Goal: Task Accomplishment & Management: Manage account settings

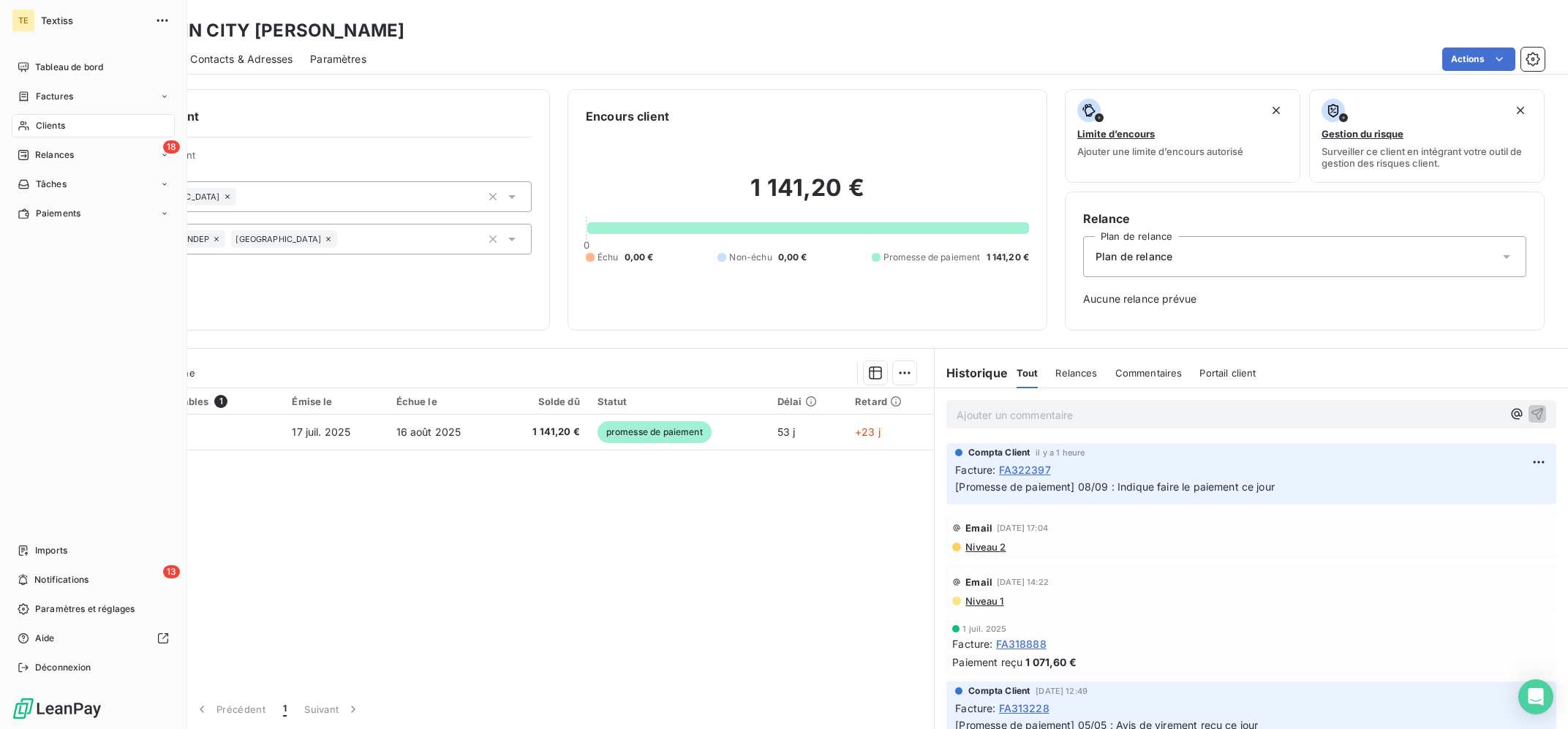
click at [64, 124] on span "Clients" at bounding box center [50, 125] width 29 height 14
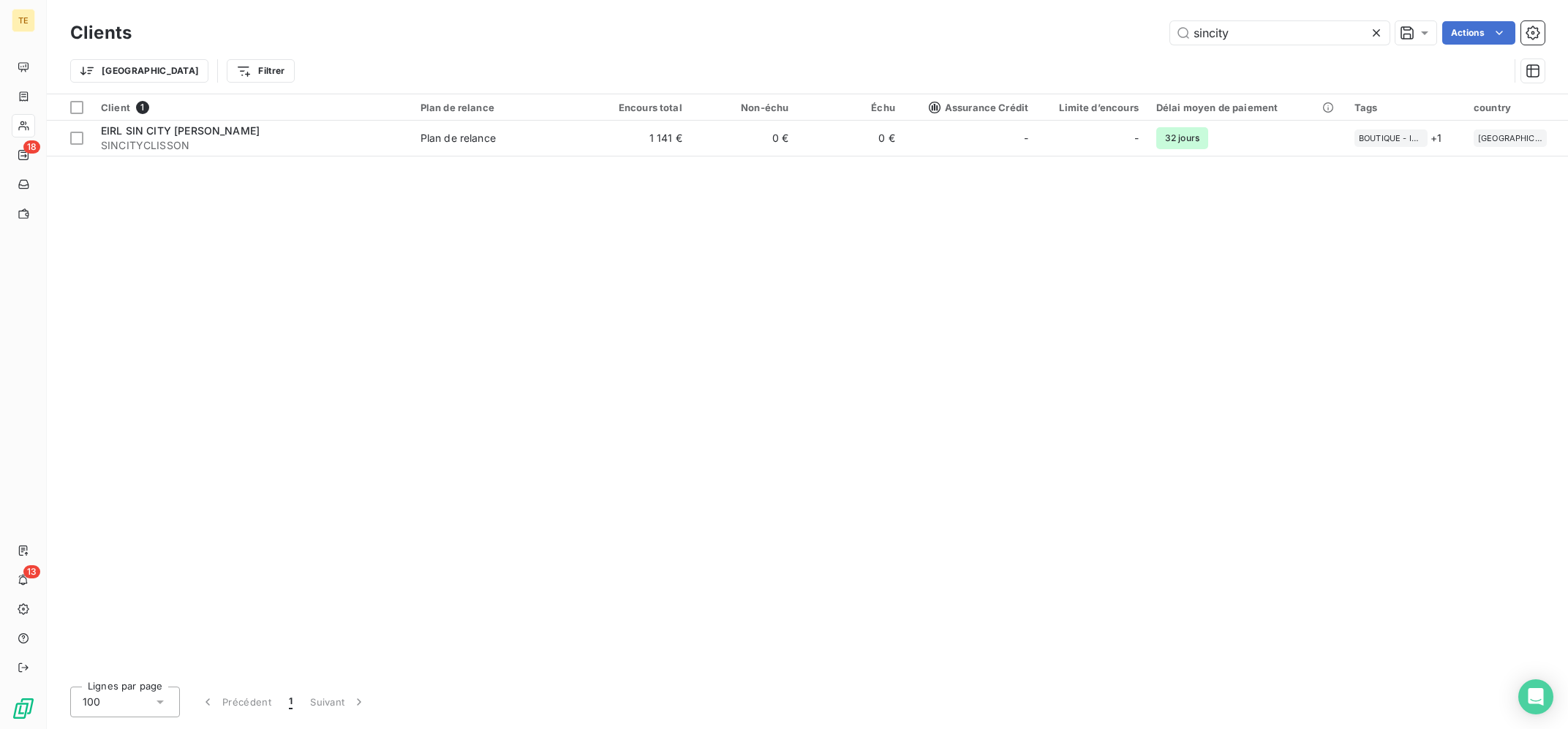
drag, startPoint x: 1201, startPoint y: 34, endPoint x: 1100, endPoint y: 17, distance: 102.4
click at [1170, 23] on input "sincity" at bounding box center [1279, 33] width 219 height 23
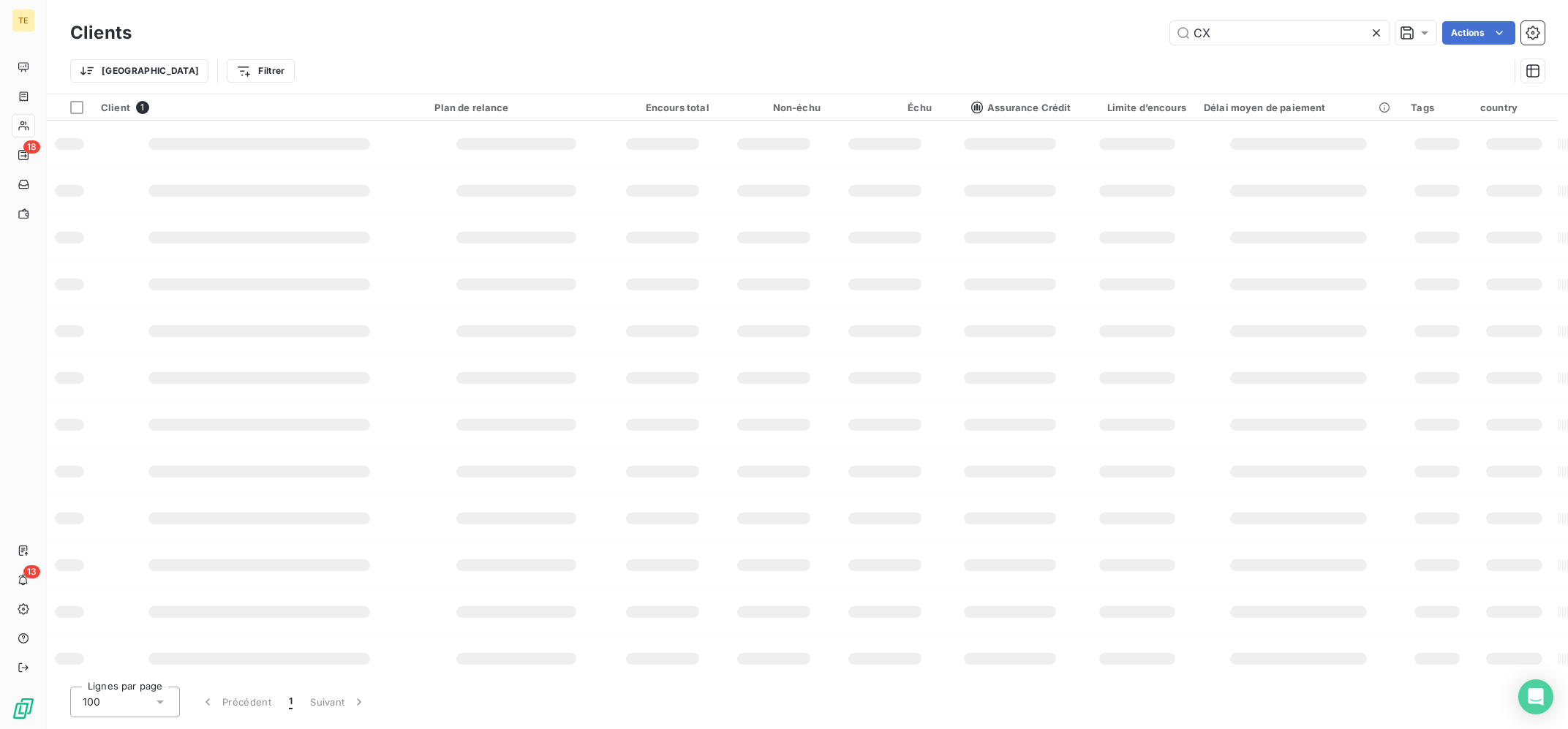
type input "C"
type input "c"
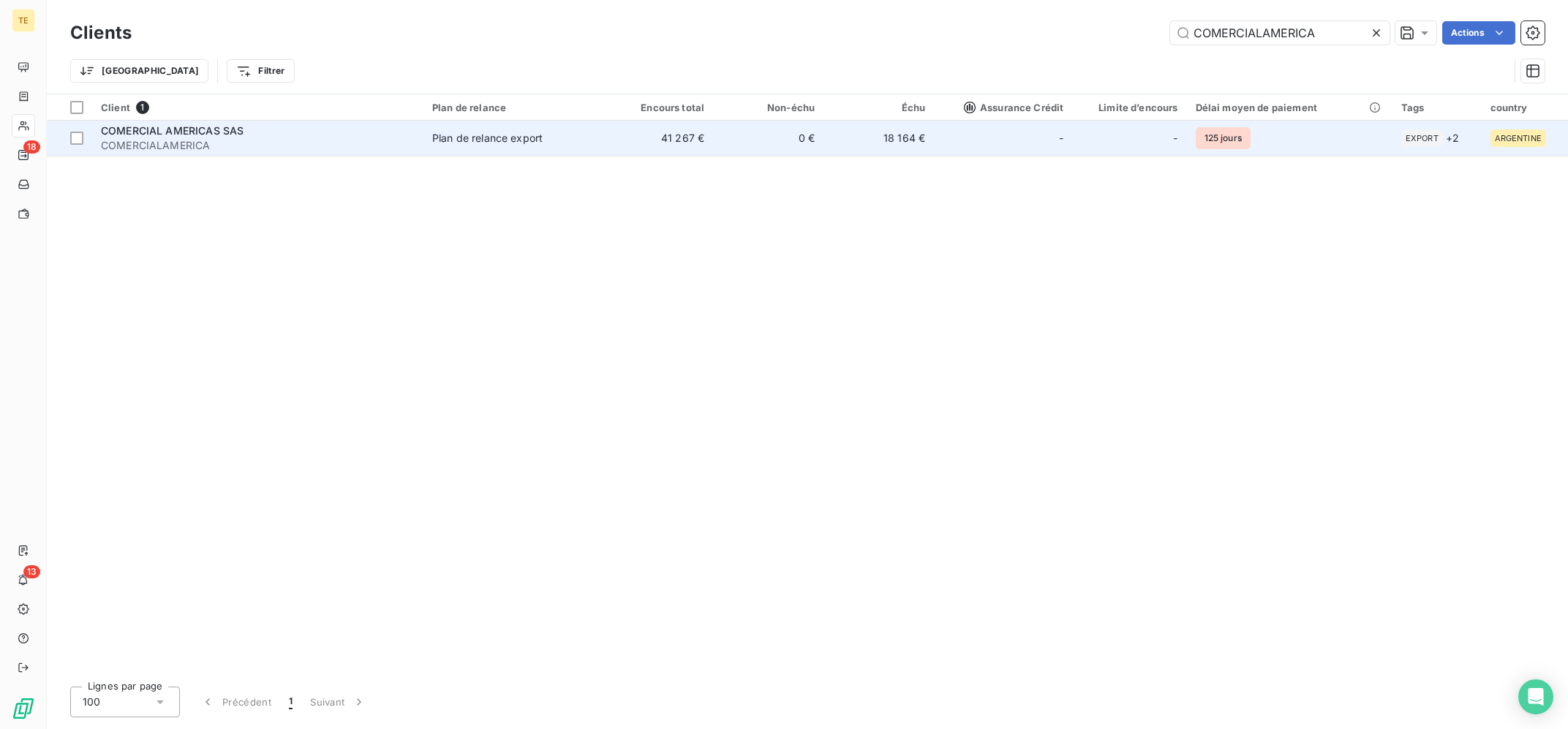
type input "COMERCIALAMERICA"
click at [593, 140] on span "Plan de relance export" at bounding box center [512, 138] width 161 height 14
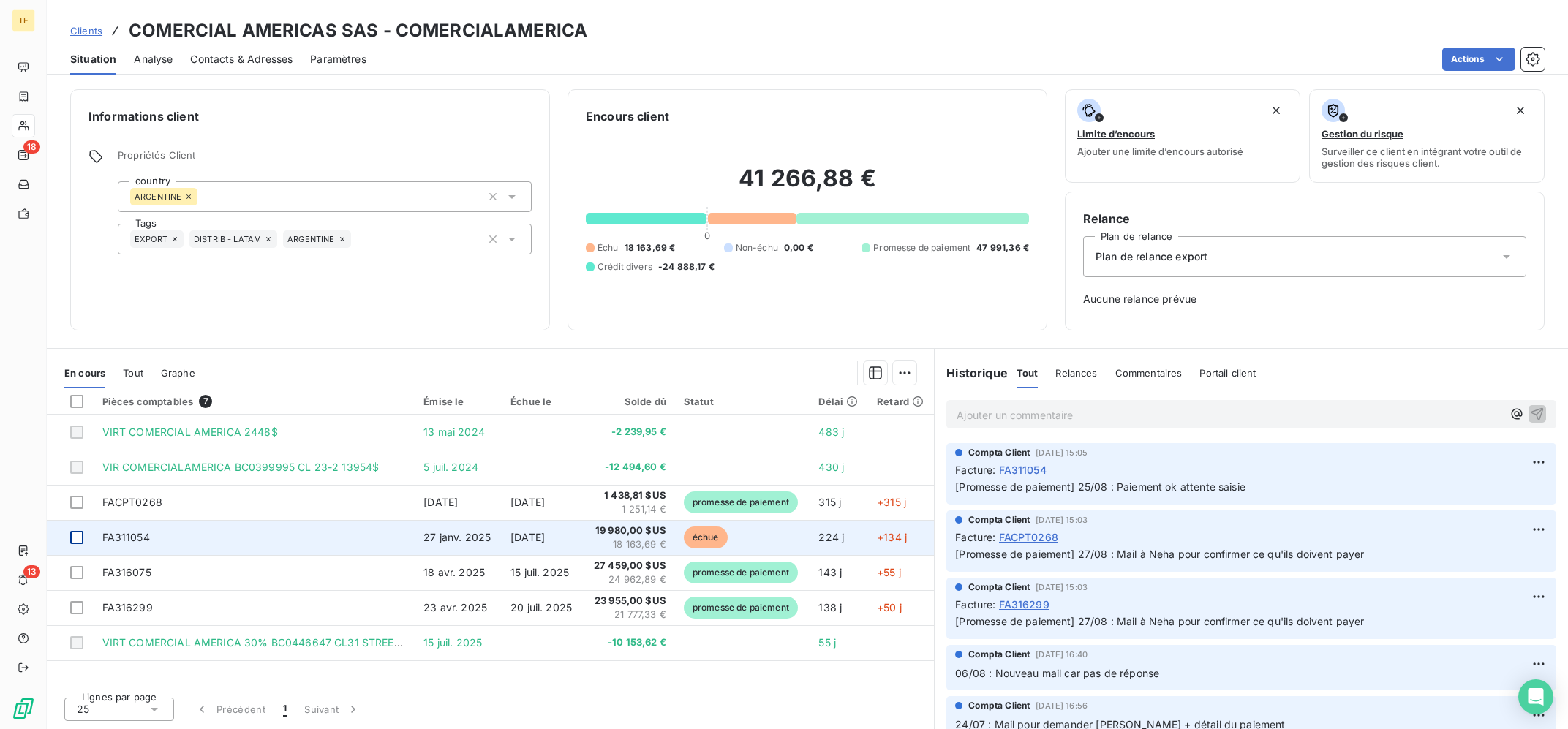
click at [79, 538] on div at bounding box center [77, 537] width 14 height 14
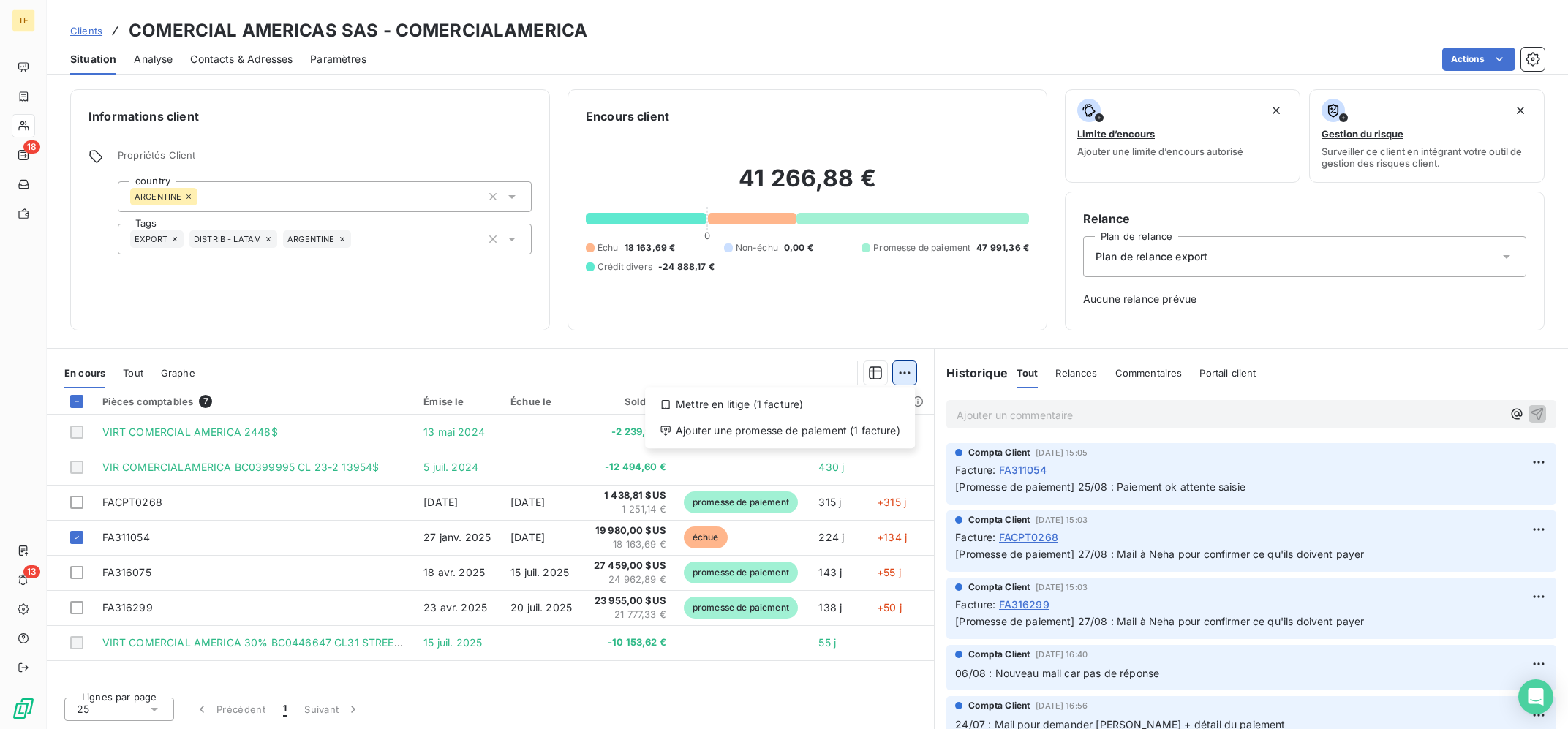
click at [910, 364] on html "TE 18 13 Clients COMERCIAL AMERICAS SAS - COMERCIALAMERICA Situation Analyse Co…" at bounding box center [784, 364] width 1568 height 729
click at [839, 432] on div "Ajouter une promesse de paiement (1 facture)" at bounding box center [780, 431] width 258 height 23
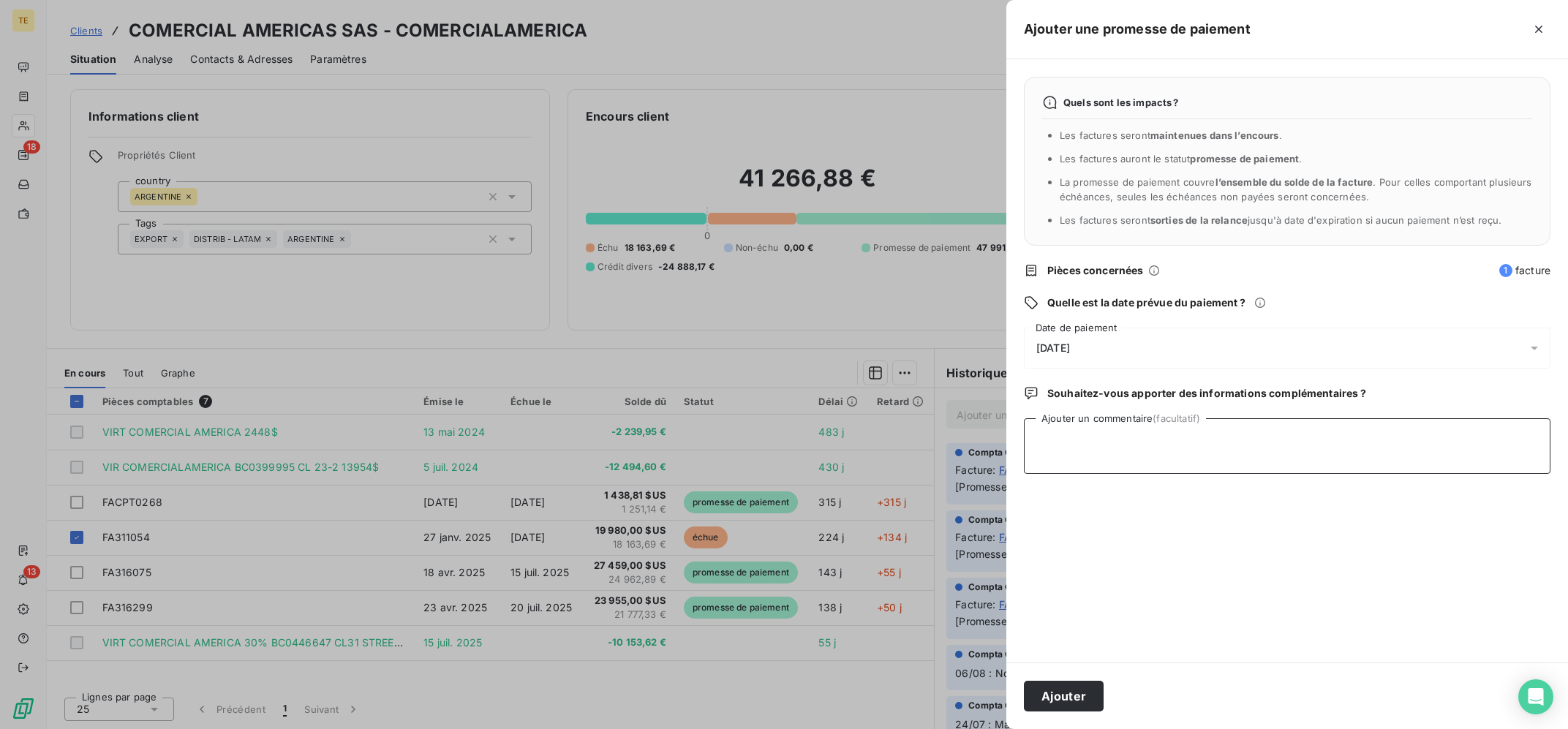
click at [1088, 439] on textarea "Ajouter un commentaire (facultatif)" at bounding box center [1287, 446] width 527 height 56
type textarea "p"
type textarea "Payé attente saisie relevé"
click at [1125, 363] on div "[DATE]" at bounding box center [1287, 347] width 527 height 41
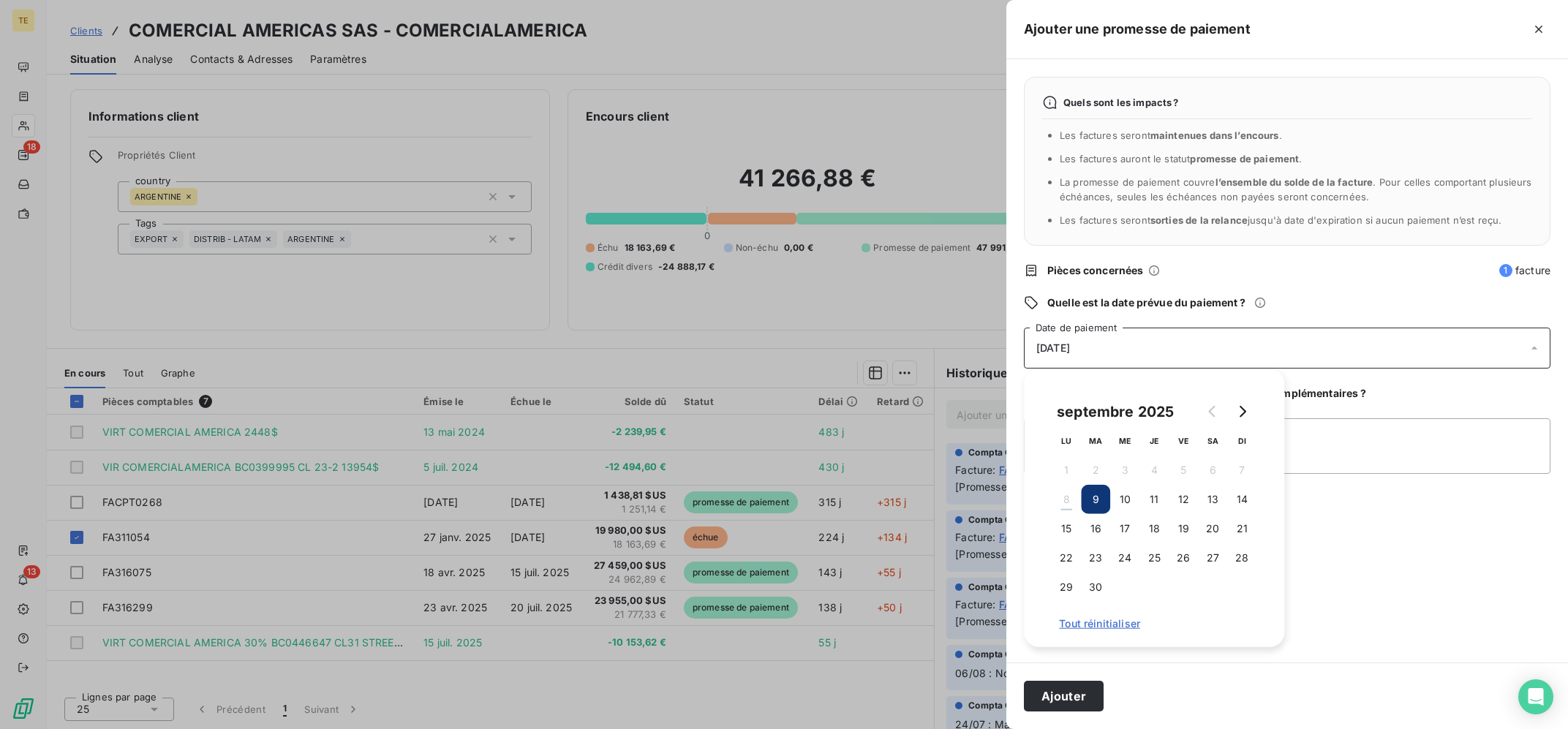
click at [1115, 542] on td "17" at bounding box center [1124, 528] width 29 height 29
click at [1124, 518] on button "17" at bounding box center [1124, 528] width 29 height 29
click at [1081, 688] on button "Ajouter" at bounding box center [1063, 696] width 79 height 31
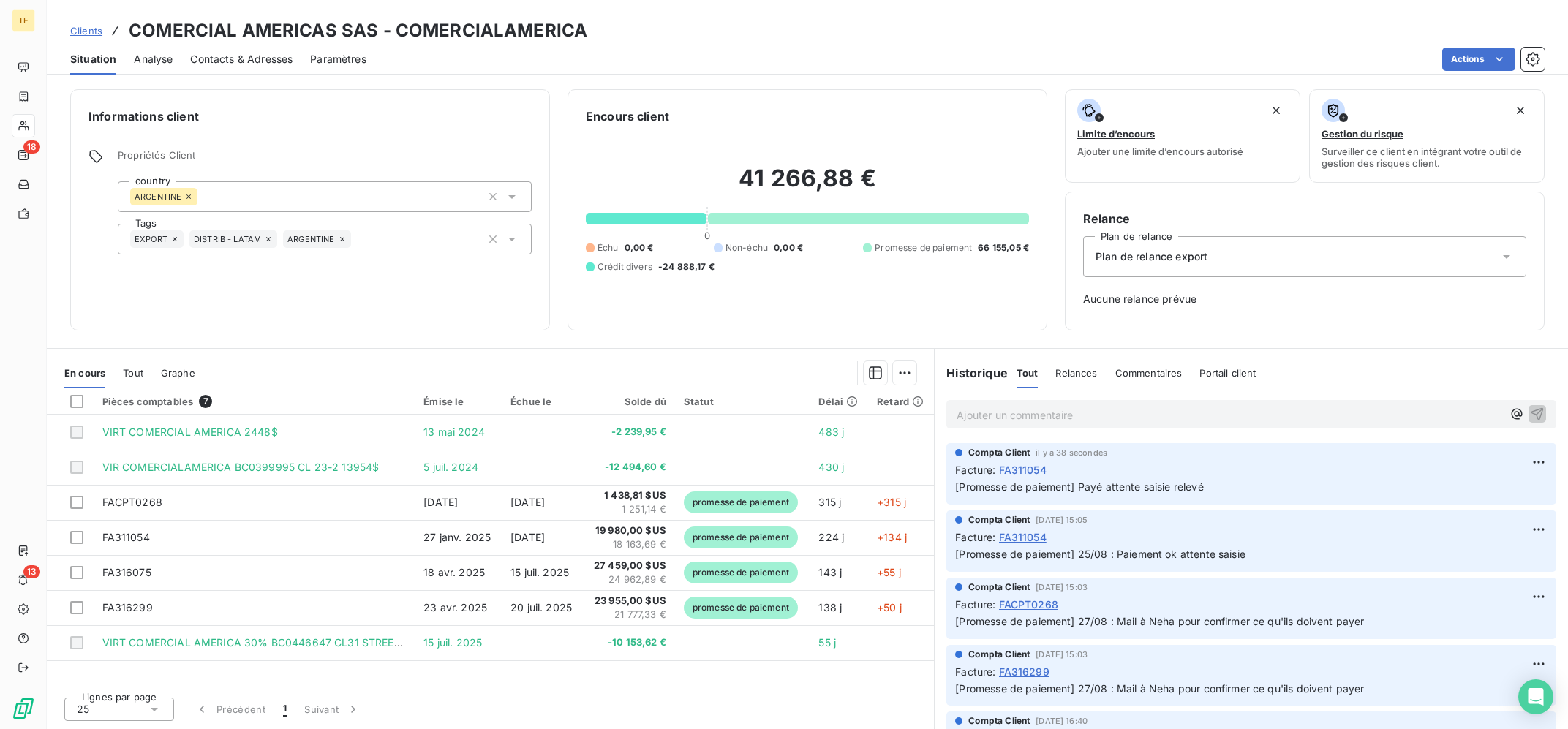
click at [1094, 422] on p "Ajouter un commentaire ﻿" at bounding box center [1229, 415] width 546 height 18
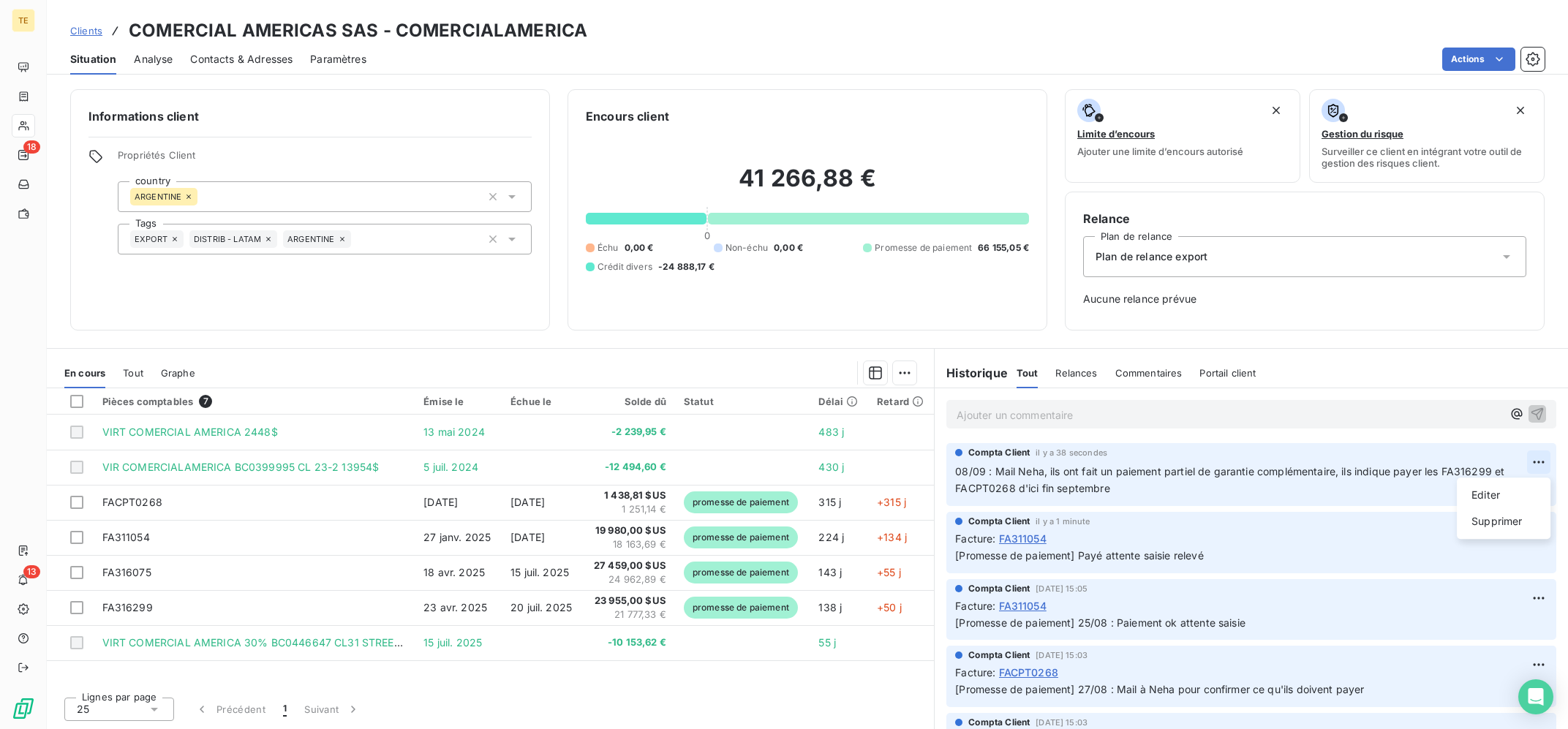
click at [1530, 463] on html "TE 18 13 Clients COMERCIAL AMERICAS SAS - COMERCIALAMERICA Situation Analyse Co…" at bounding box center [784, 364] width 1568 height 729
click at [1518, 490] on div "Editer" at bounding box center [1503, 495] width 82 height 23
click at [1389, 474] on span "08/09 : Mail Neha, ils ont fait un paiement partiel de garantie complémentaire,…" at bounding box center [1231, 479] width 552 height 29
click at [1394, 473] on span "08/09 : Mail Neha, ils ont fait un paiement partiel de garantie complémentaire,…" at bounding box center [1231, 479] width 552 height 29
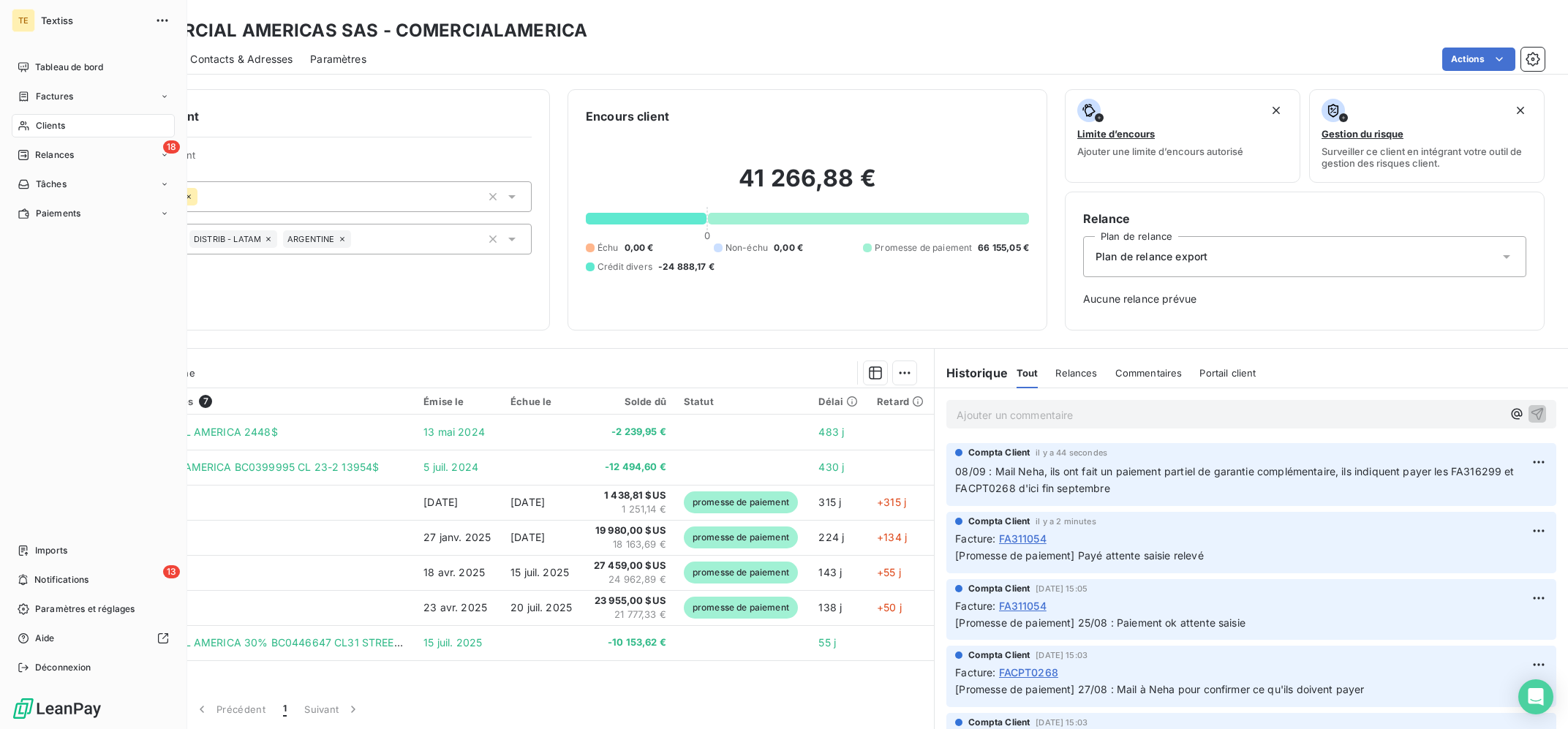
click at [27, 124] on icon at bounding box center [23, 125] width 13 height 12
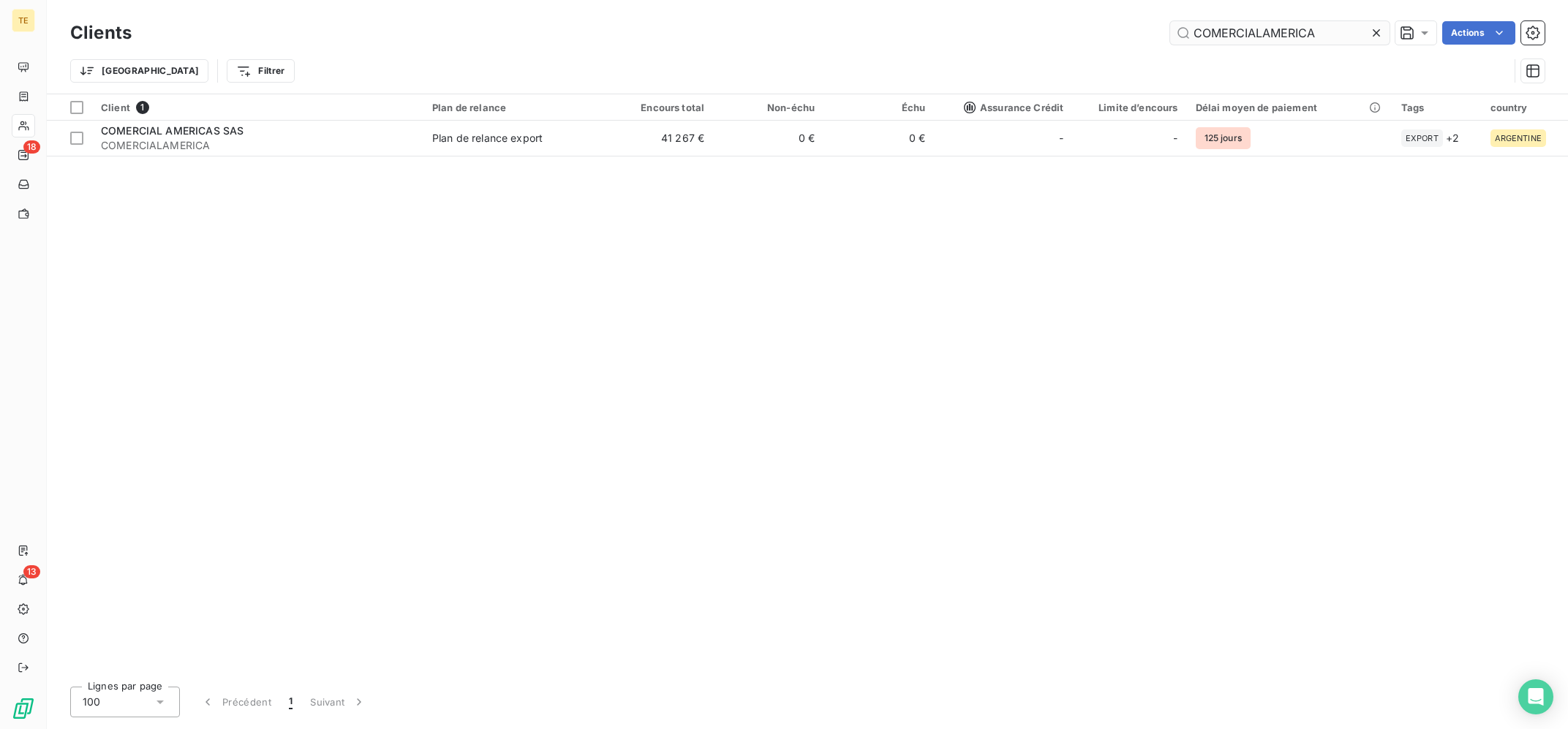
drag, startPoint x: 1344, startPoint y: 29, endPoint x: 985, endPoint y: -2, distance: 360.3
click at [1170, 22] on input "COMERCIALAMERICA" at bounding box center [1279, 33] width 219 height 23
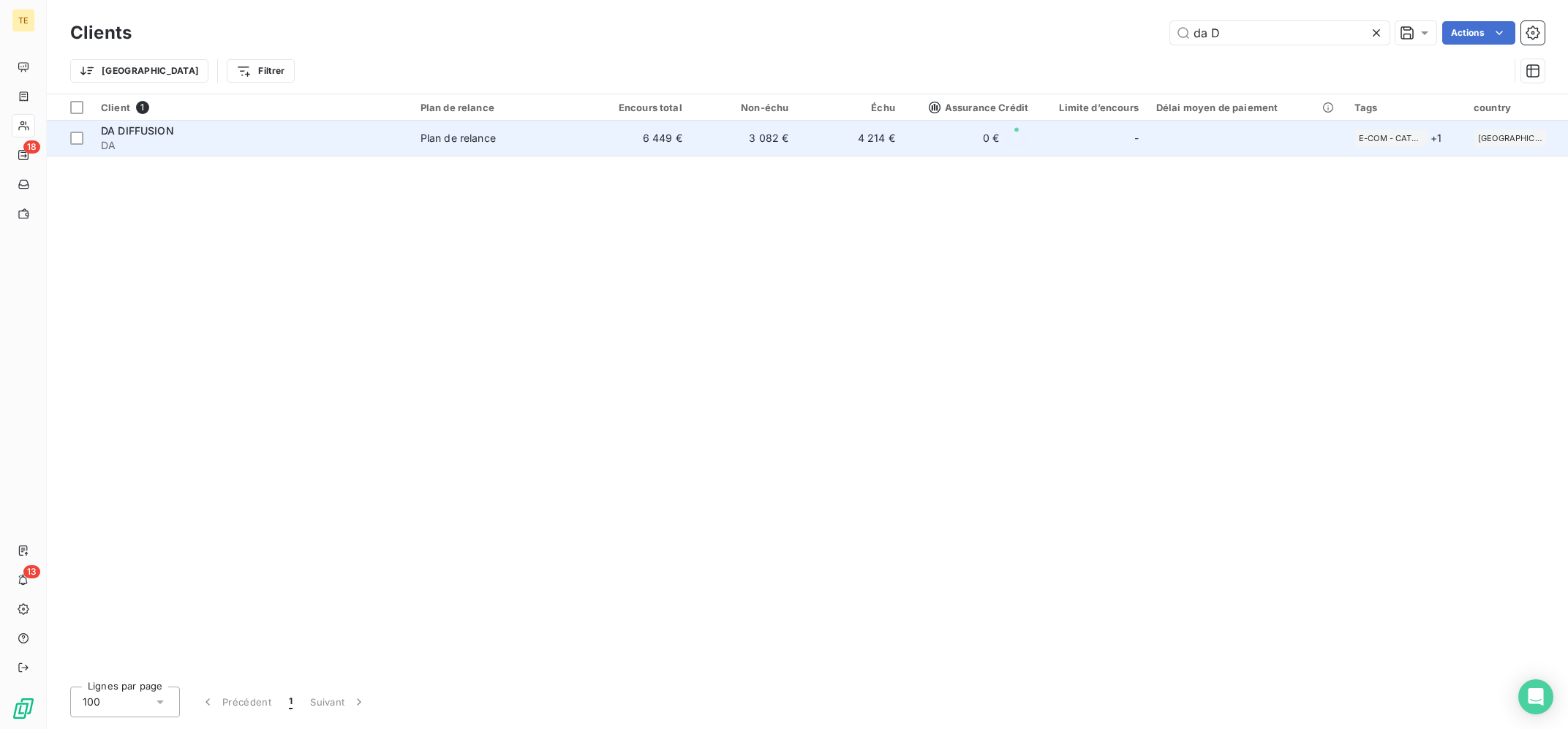
type input "da D"
click at [269, 131] on div "DA DIFFUSION" at bounding box center [252, 131] width 302 height 14
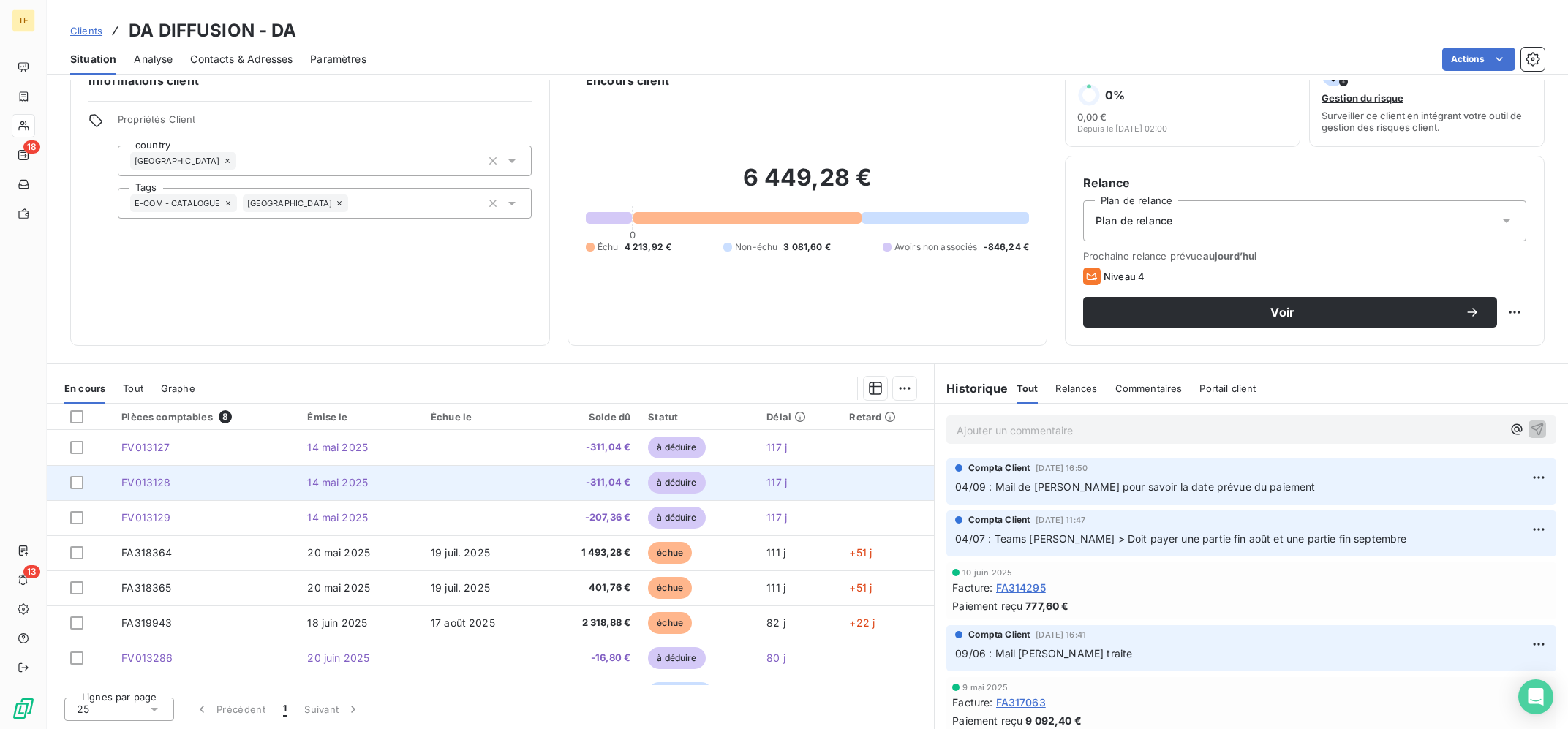
scroll to position [25, 0]
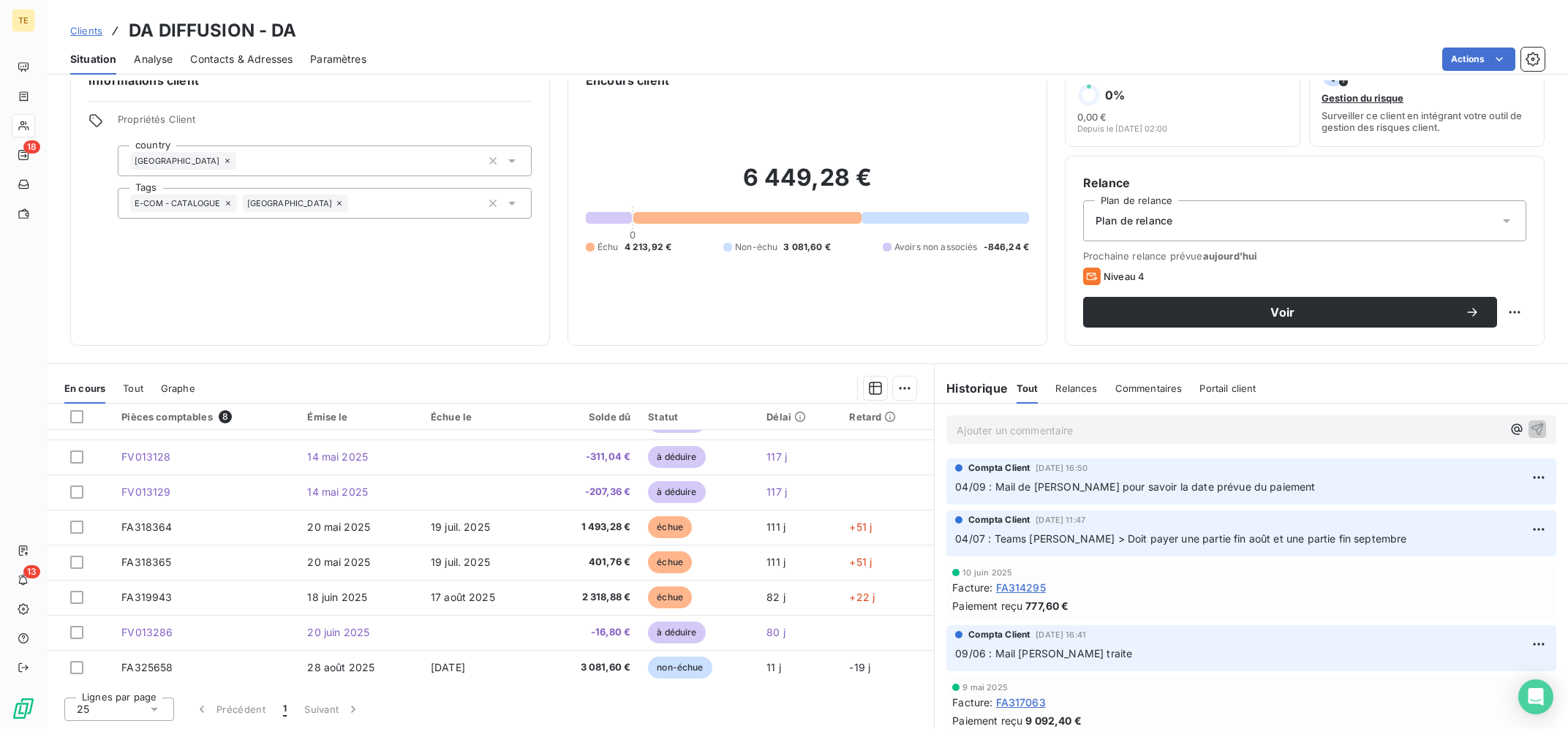
click at [1072, 442] on div "Ajouter un commentaire ﻿" at bounding box center [1251, 430] width 610 height 29
click at [1057, 426] on p "Ajouter un commentaire ﻿" at bounding box center [1229, 430] width 546 height 18
click at [1450, 419] on div "08/09 : Eu au tel, on a fait le point sur les factures, demande une rallonge po…" at bounding box center [1251, 429] width 610 height 27
click at [1441, 431] on p "08/09 : Eu au tel, on a fait le point sur les factures, demande une rallonge po…" at bounding box center [1229, 429] width 546 height 17
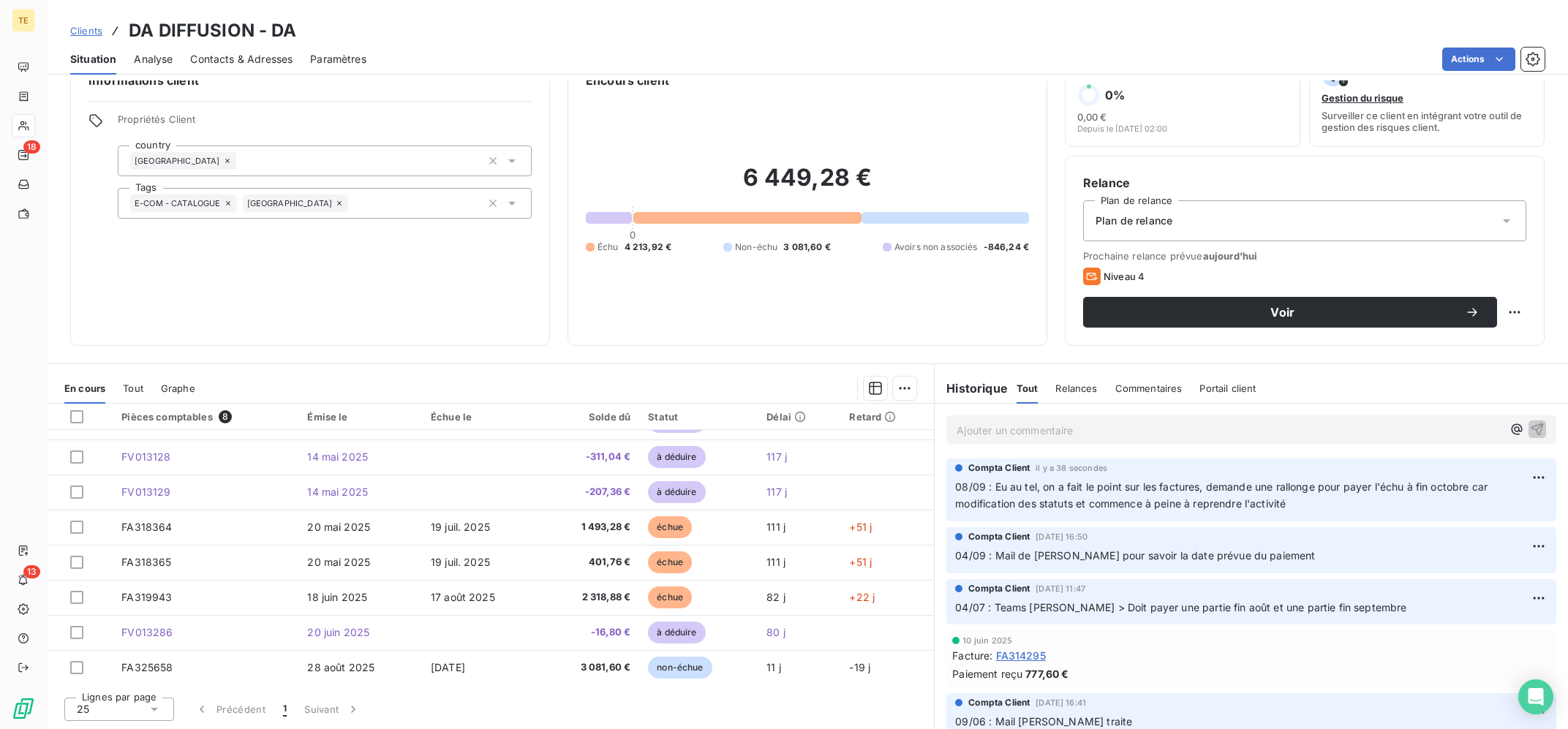
click at [1349, 531] on div "Compta Client [DATE] 16:50 04/09 : Mail de [PERSON_NAME] pour savoir la date pr…" at bounding box center [1251, 550] width 610 height 46
click at [1331, 506] on p "08/09 : Eu au tel, on a fait le point sur les factures, demande une rallonge po…" at bounding box center [1251, 495] width 592 height 33
click at [1529, 478] on html "TE 18 13 Clients DA DIFFUSION - DA Situation Analyse Contacts & Adresses Paramè…" at bounding box center [784, 364] width 1568 height 729
click at [1500, 509] on div "Editer" at bounding box center [1503, 510] width 82 height 23
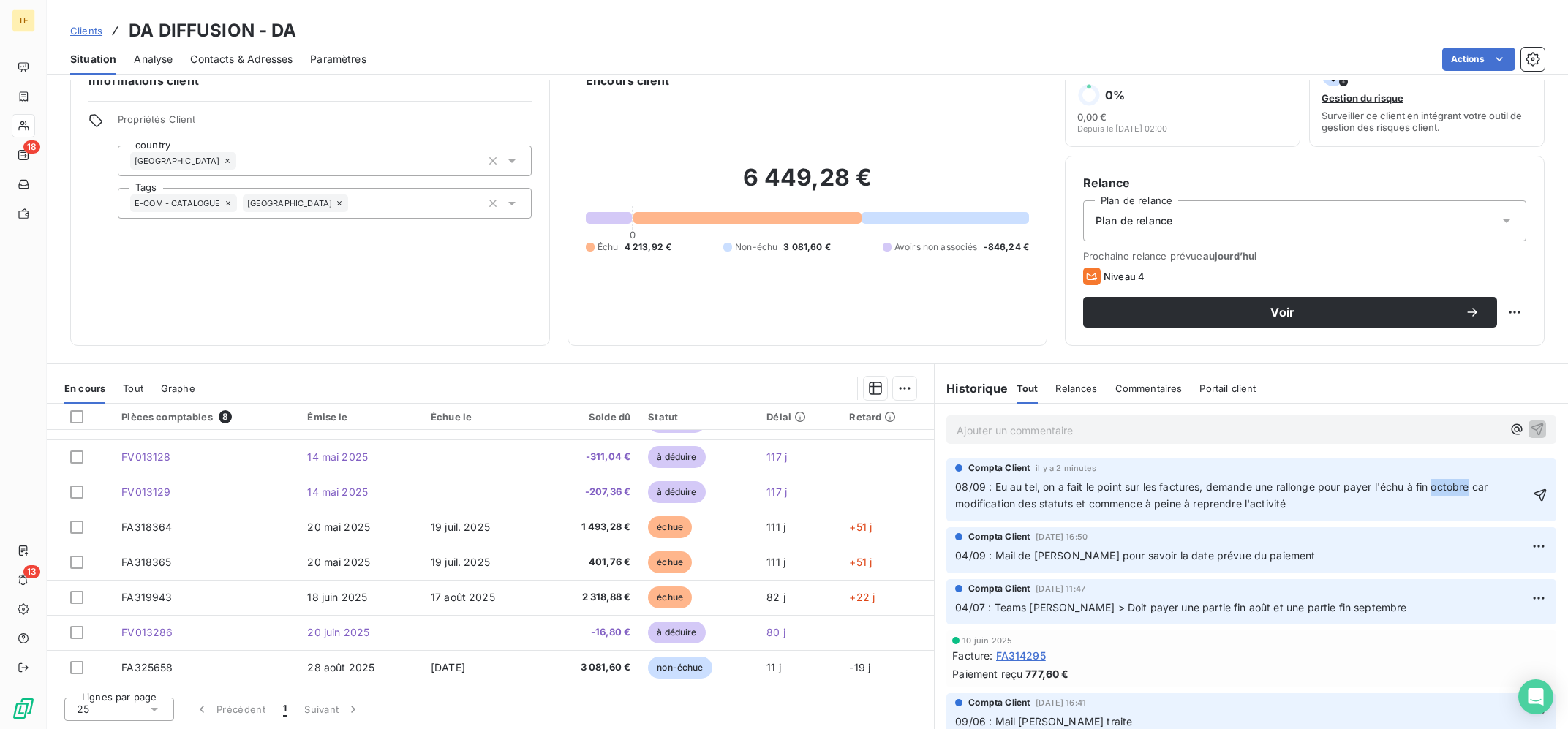
drag, startPoint x: 1472, startPoint y: 487, endPoint x: 1435, endPoint y: 489, distance: 37.1
click at [1435, 489] on span "08/09 : Eu au tel, on a fait le point sur les factures, demande une rallonge po…" at bounding box center [1223, 495] width 536 height 29
click at [1419, 508] on p "08/09 : Eu au tel, on a fait le point sur les factures, demande une rallonge po…" at bounding box center [1242, 495] width 574 height 33
click at [1508, 306] on html "TE 18 13 Clients DA DIFFUSION - DA Situation Analyse Contacts & Adresses Paramè…" at bounding box center [784, 364] width 1568 height 729
click at [1451, 348] on div "Replanifier cette action" at bounding box center [1454, 344] width 131 height 23
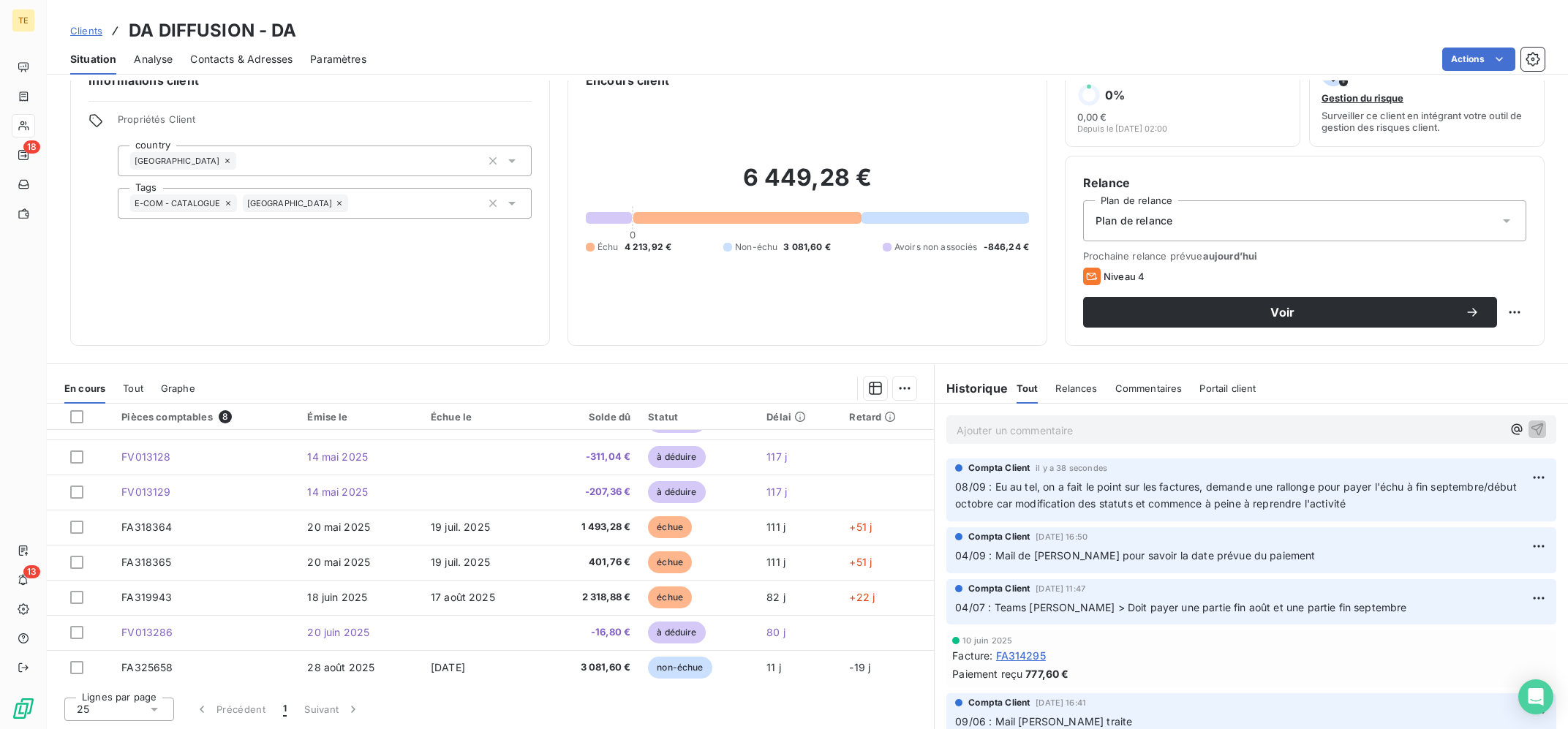
select select "8"
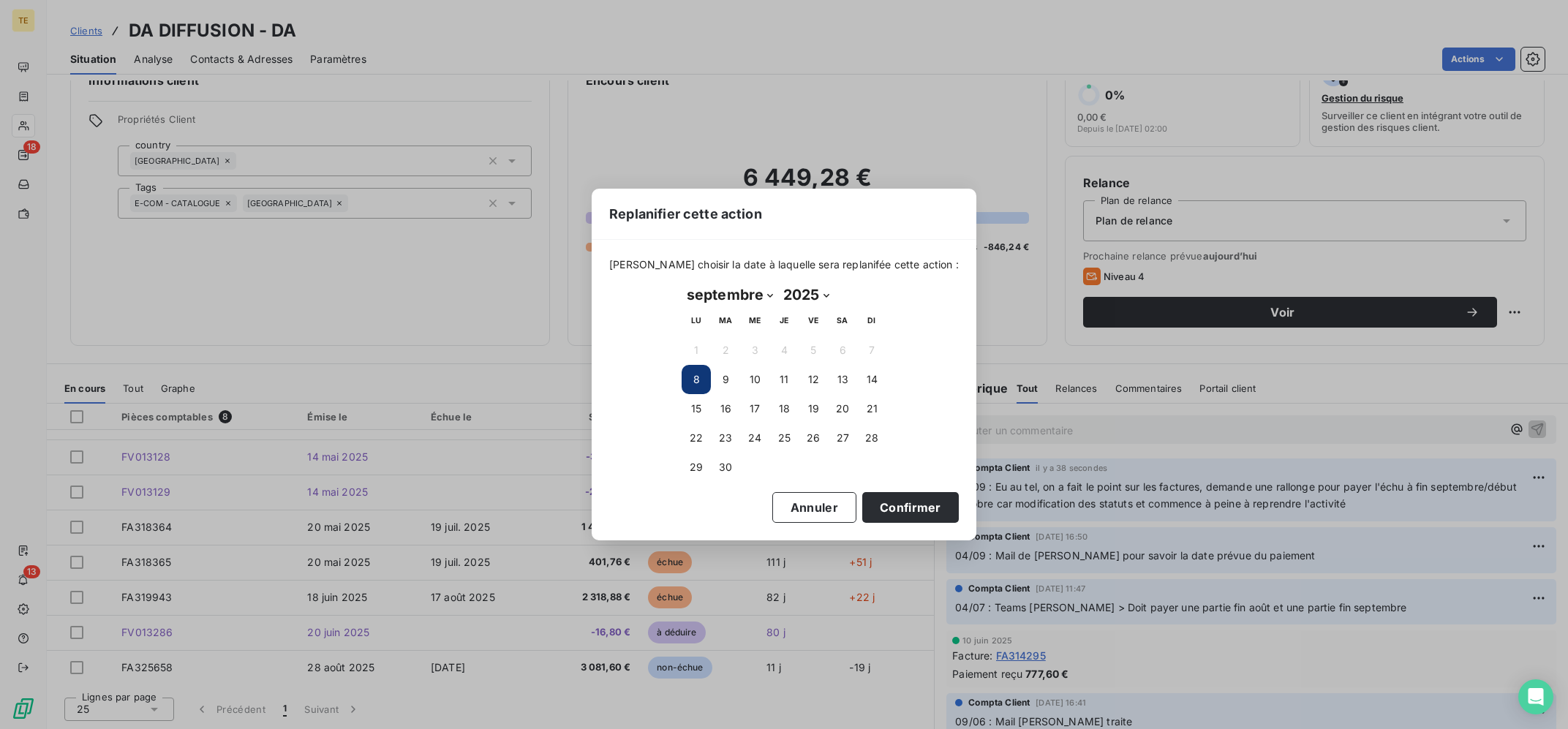
click at [1073, 373] on div "Replanifier cette action [PERSON_NAME] choisir la date à laquelle sera replanif…" at bounding box center [784, 364] width 1568 height 729
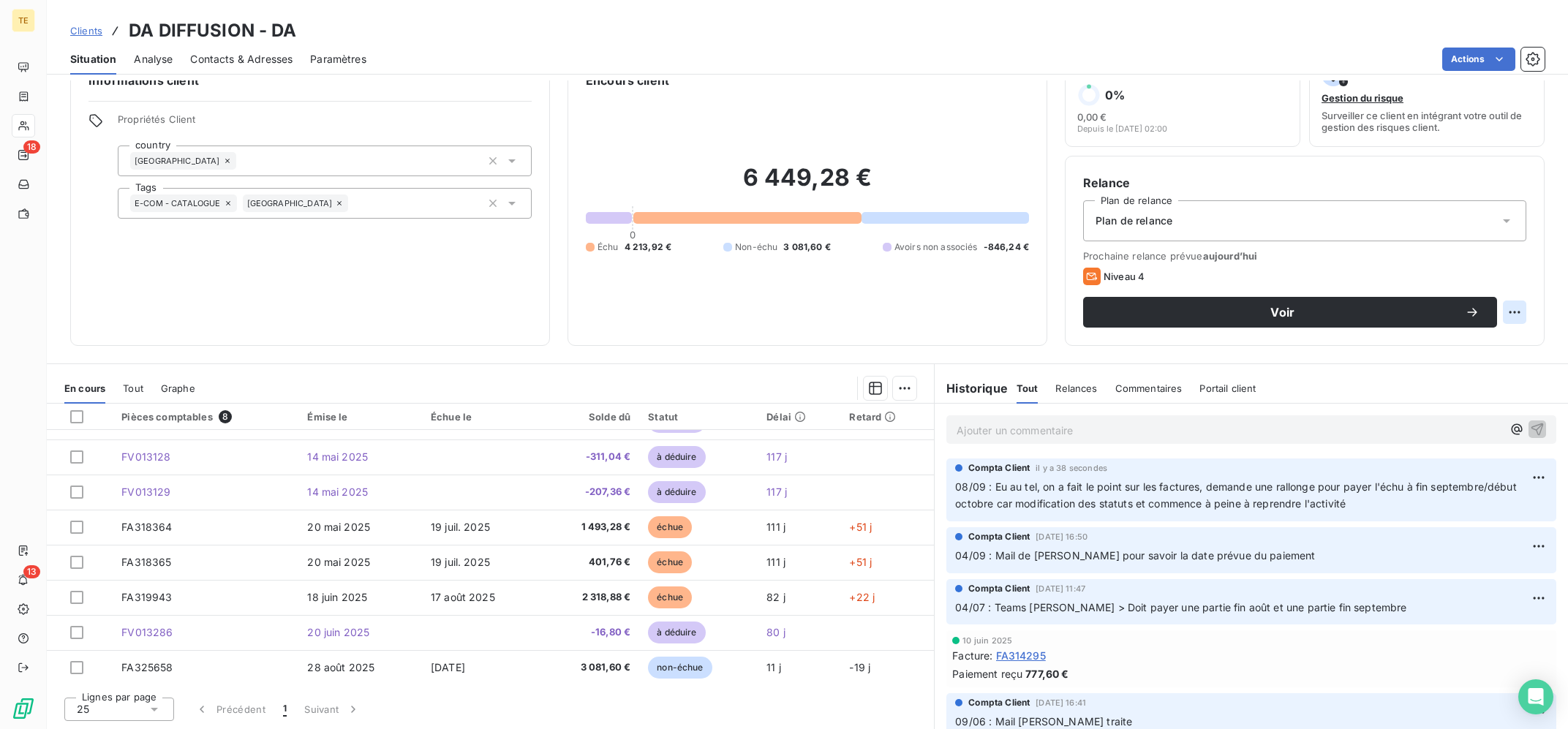
click at [1520, 308] on html "TE 18 13 Clients DA DIFFUSION - DA Situation Analyse Contacts & Adresses Paramè…" at bounding box center [784, 364] width 1568 height 729
click at [1437, 342] on div "Replanifier cette action" at bounding box center [1454, 344] width 131 height 23
select select "8"
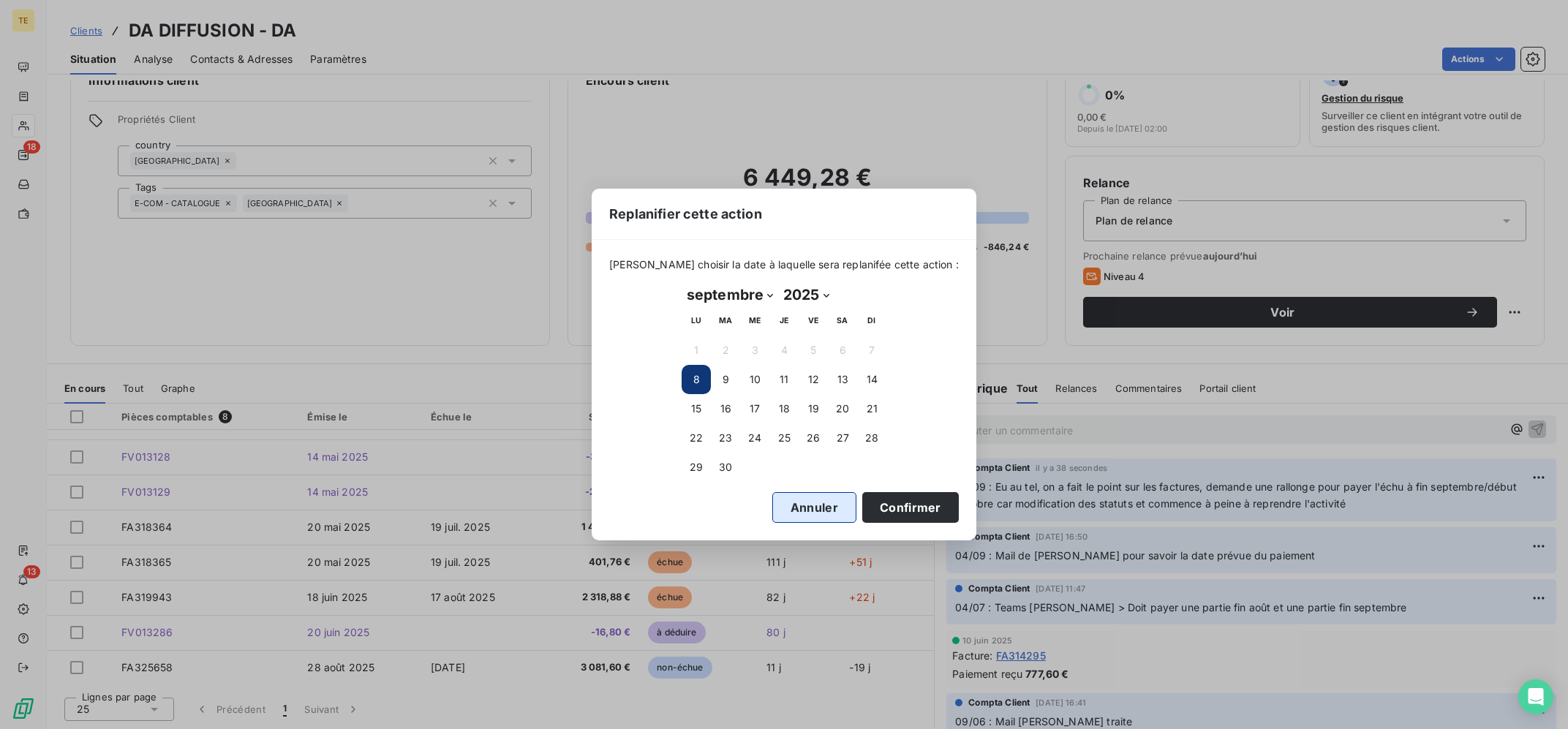
click at [777, 503] on button "Annuler" at bounding box center [813, 507] width 84 height 31
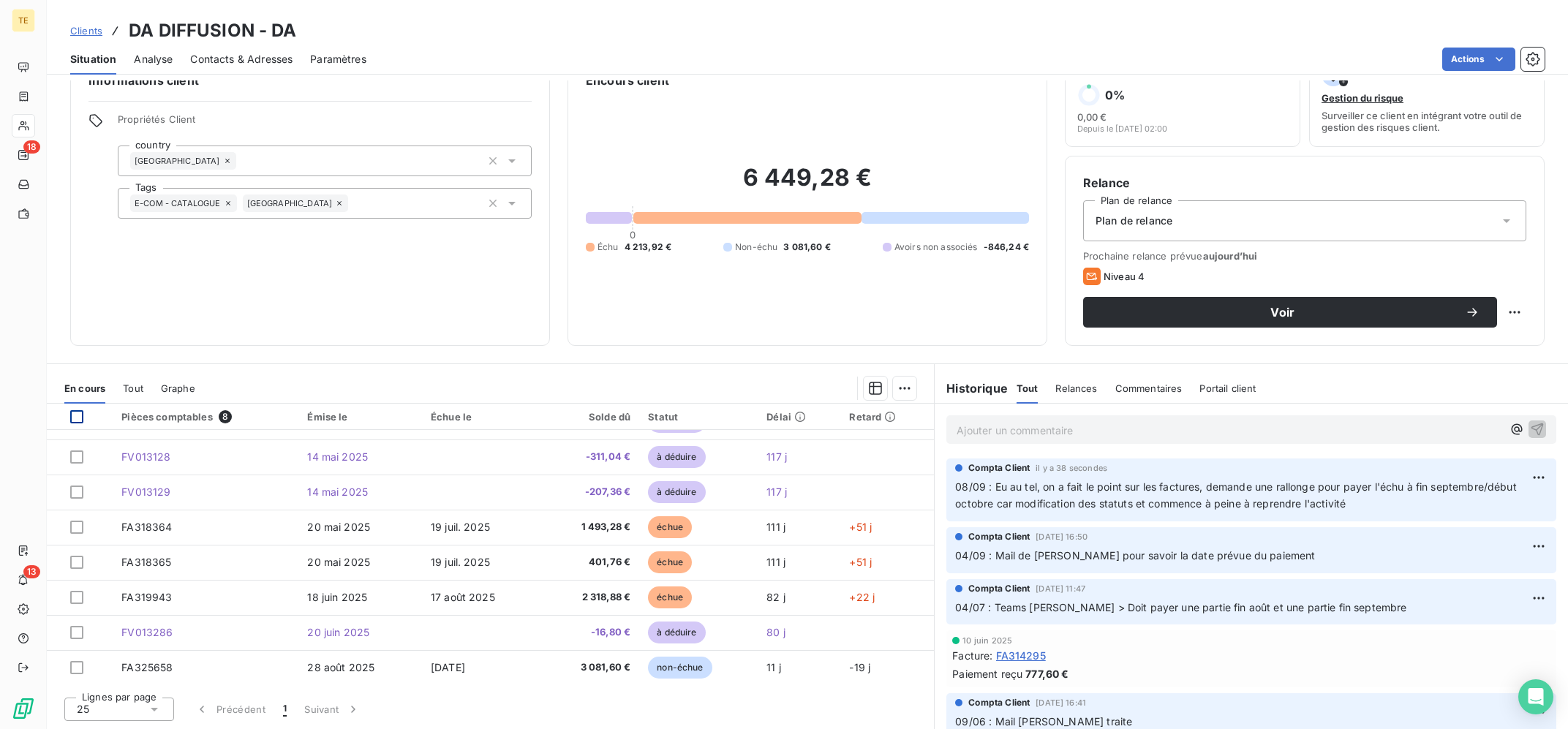
click at [75, 418] on div at bounding box center [77, 416] width 14 height 14
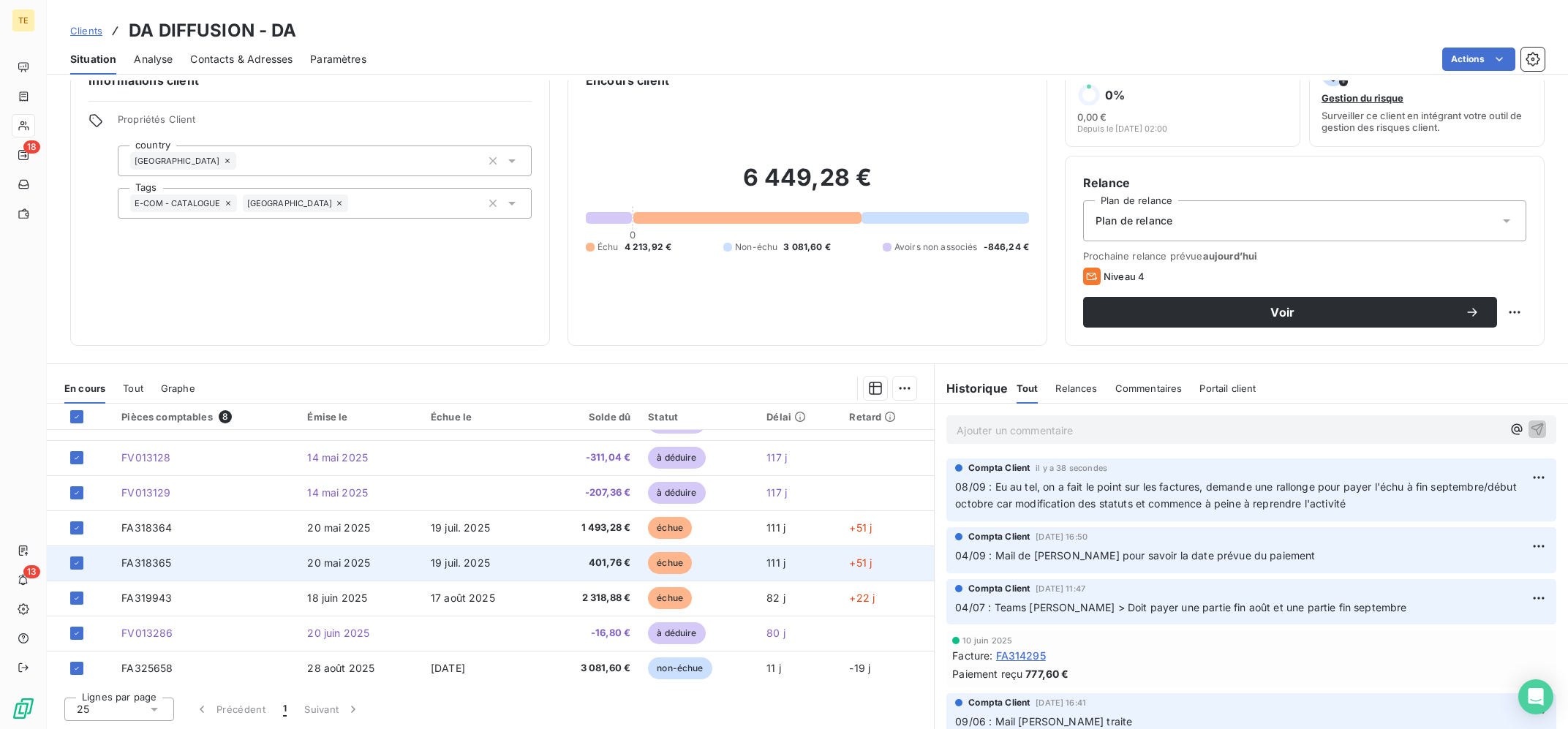
scroll to position [25, 0]
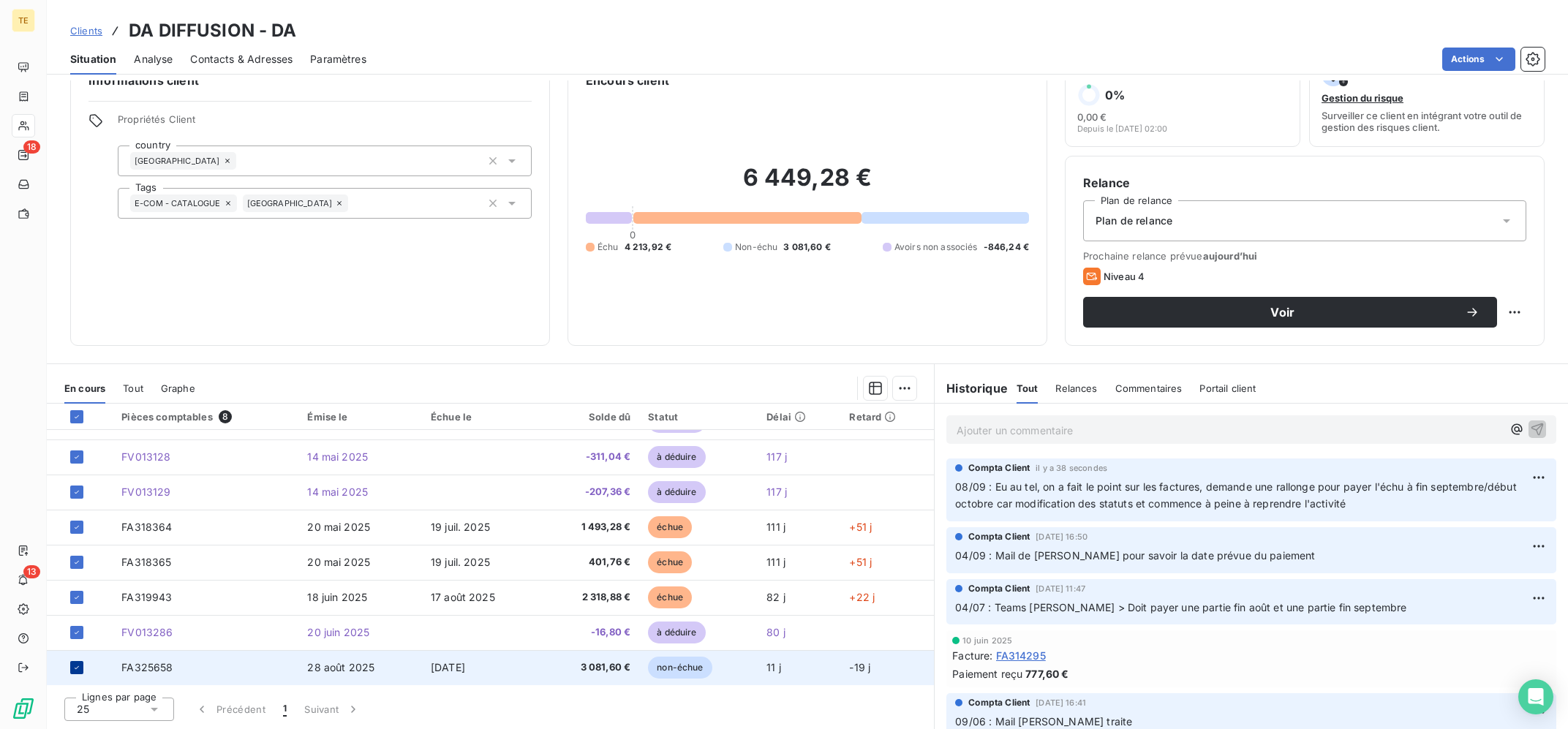
click at [74, 662] on div at bounding box center [77, 667] width 14 height 14
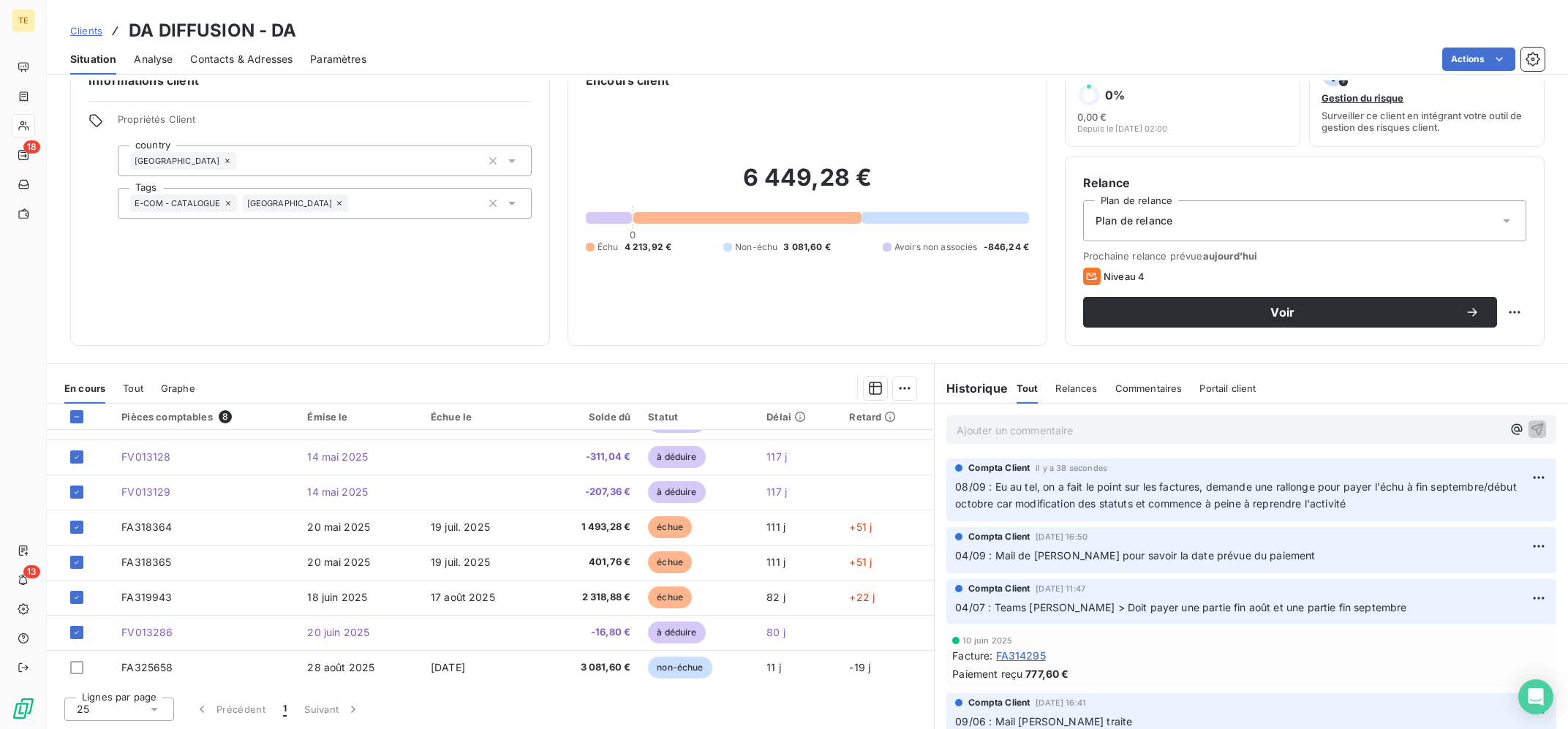
click at [917, 388] on div "En cours Tout Graphe" at bounding box center [491, 388] width 887 height 31
click at [907, 388] on html "TE 18 13 Clients DA DIFFUSION - DA Situation Analyse Contacts & Adresses Paramè…" at bounding box center [784, 364] width 1568 height 729
click at [811, 443] on div "Ajouter une promesse de paiement (3 factures)" at bounding box center [776, 447] width 265 height 23
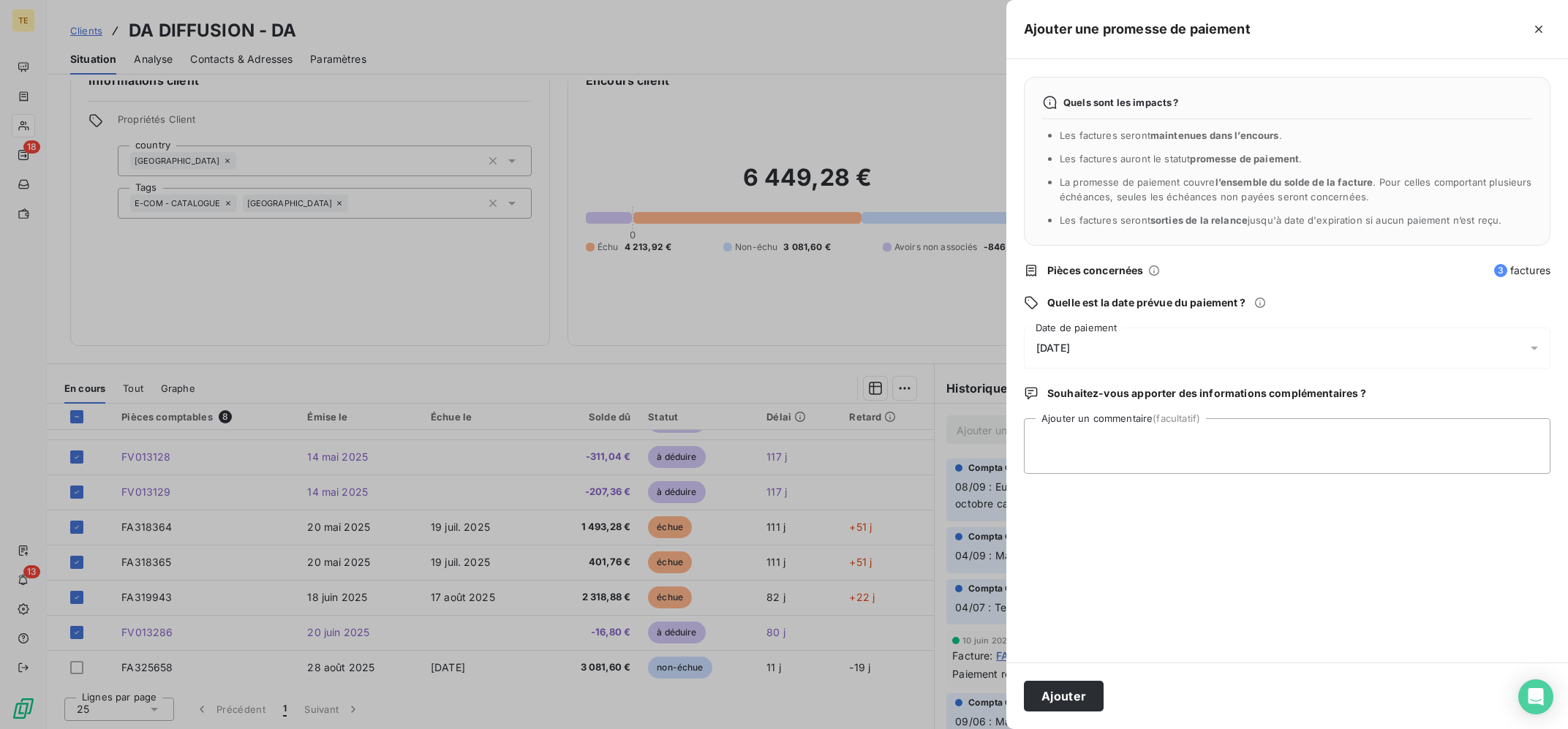
click at [1151, 351] on div "[DATE]" at bounding box center [1287, 347] width 527 height 41
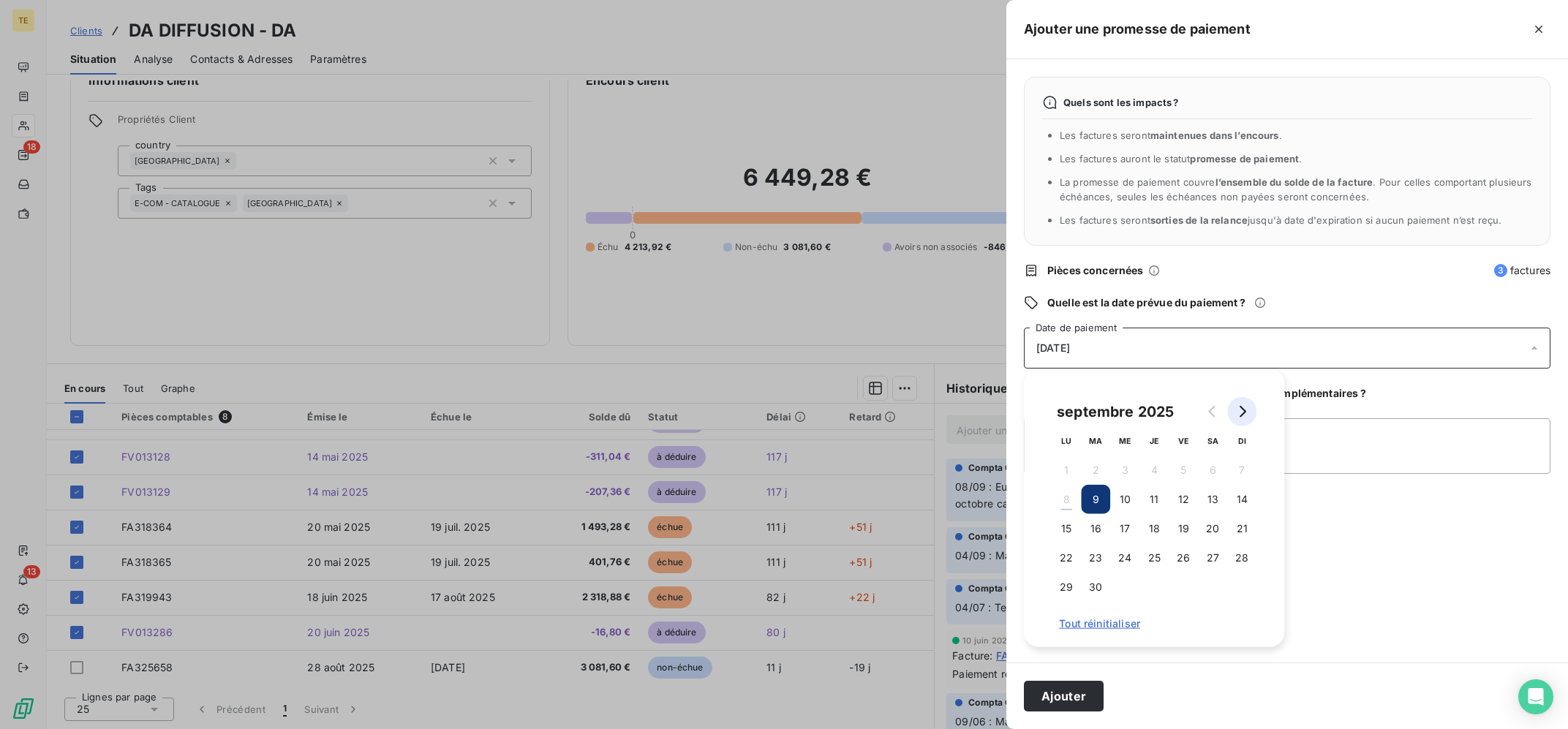
click at [1240, 413] on icon "Go to next month" at bounding box center [1241, 411] width 12 height 12
click at [1101, 497] on button "7" at bounding box center [1096, 499] width 29 height 29
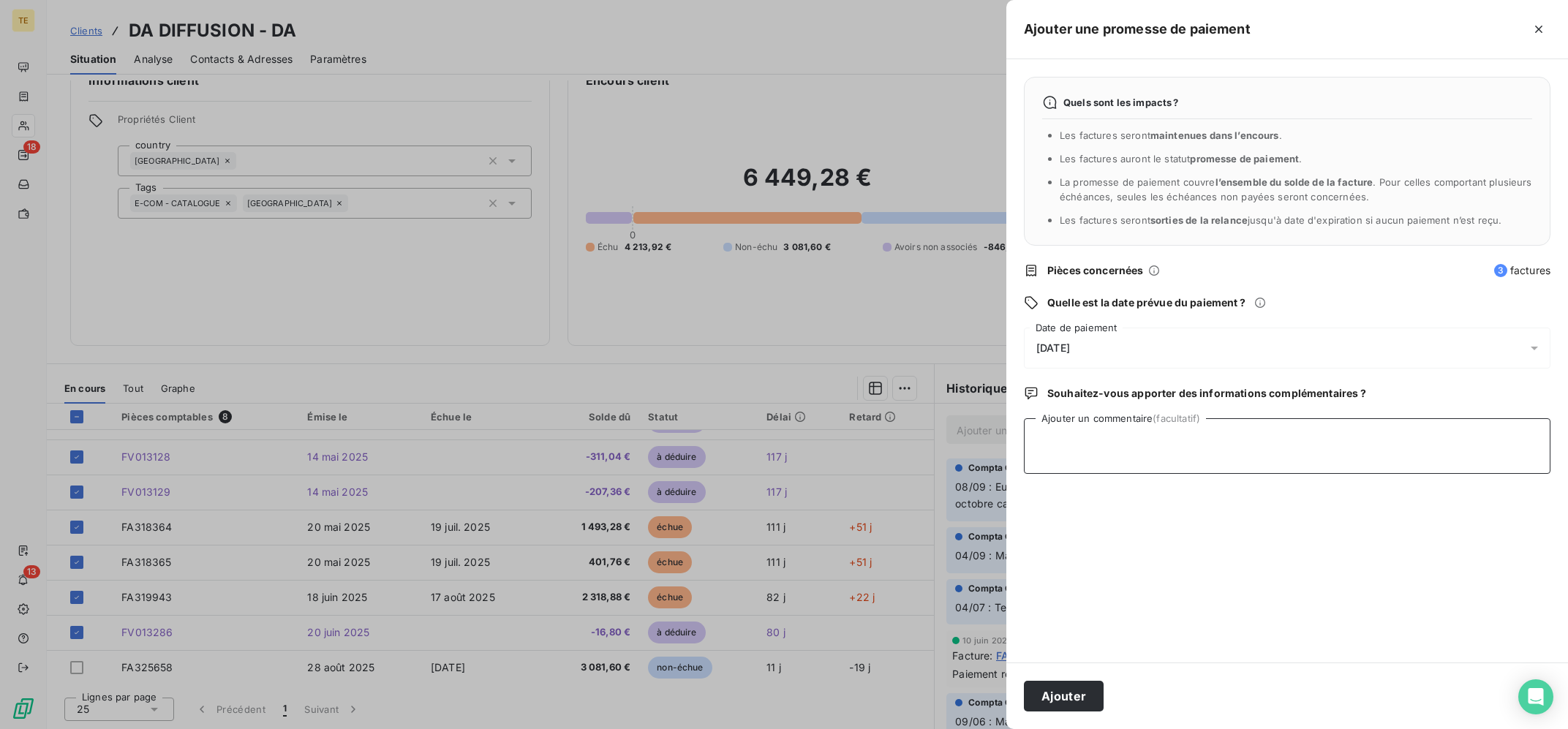
click at [1390, 462] on textarea "Ajouter un commentaire (facultatif)" at bounding box center [1287, 446] width 527 height 56
type textarea "08/09 : Voir si promesse de rglt tenue"
click at [1071, 699] on button "Ajouter" at bounding box center [1063, 696] width 79 height 31
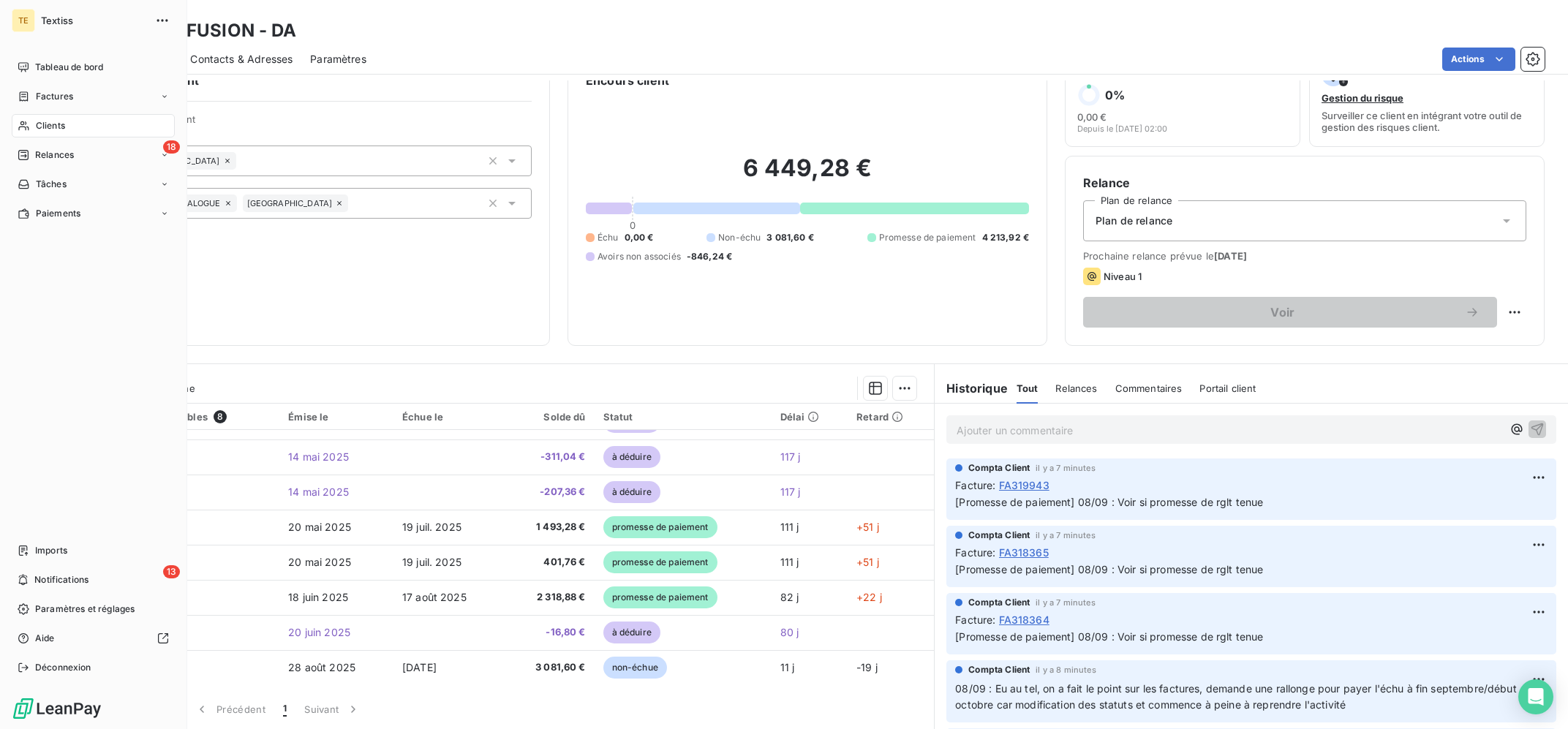
click at [63, 125] on span "Clients" at bounding box center [50, 125] width 29 height 14
